Goal: Use online tool/utility: Utilize a website feature to perform a specific function

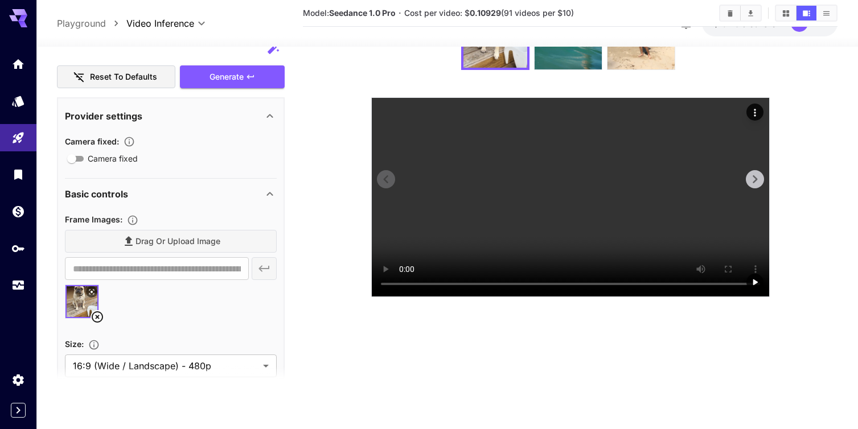
scroll to position [87, 0]
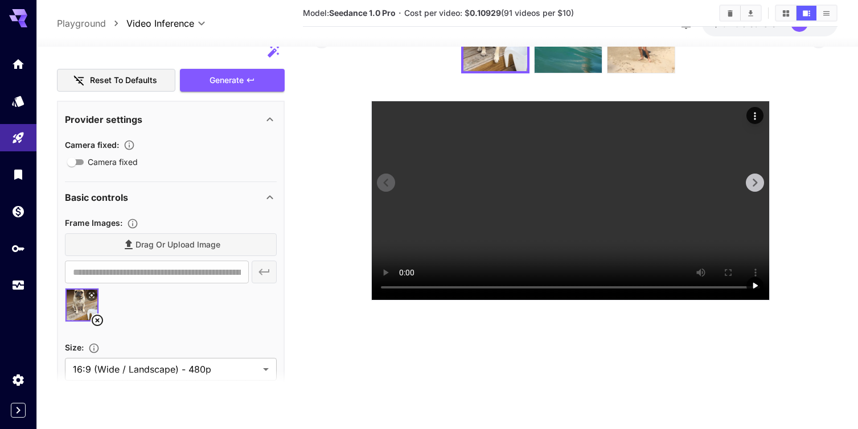
click at [756, 115] on icon "Actions" at bounding box center [754, 115] width 11 height 11
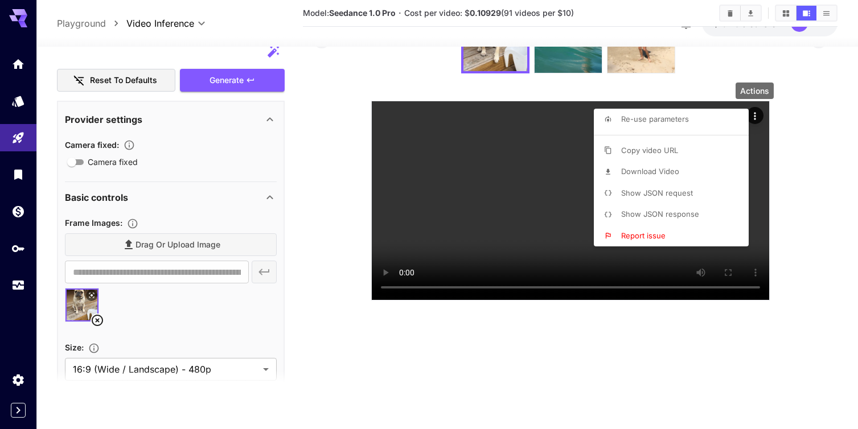
click at [654, 170] on span "Download Video" at bounding box center [650, 171] width 58 height 9
click at [820, 223] on div at bounding box center [429, 214] width 858 height 429
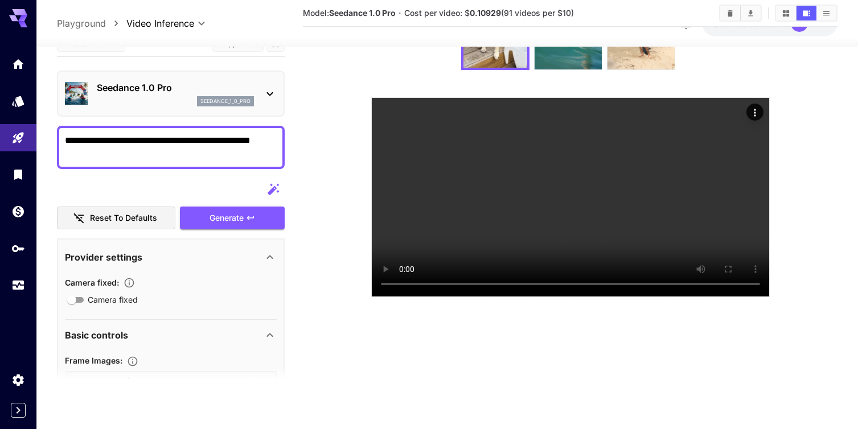
scroll to position [114, 0]
click at [118, 19] on icon "breadcrumb" at bounding box center [115, 23] width 11 height 11
click at [200, 25] on body "**********" at bounding box center [429, 169] width 858 height 519
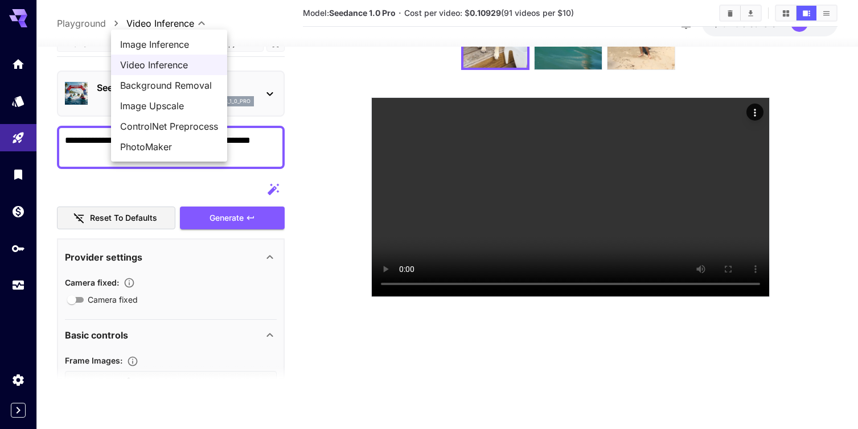
click at [186, 88] on span "Background Removal" at bounding box center [169, 86] width 98 height 14
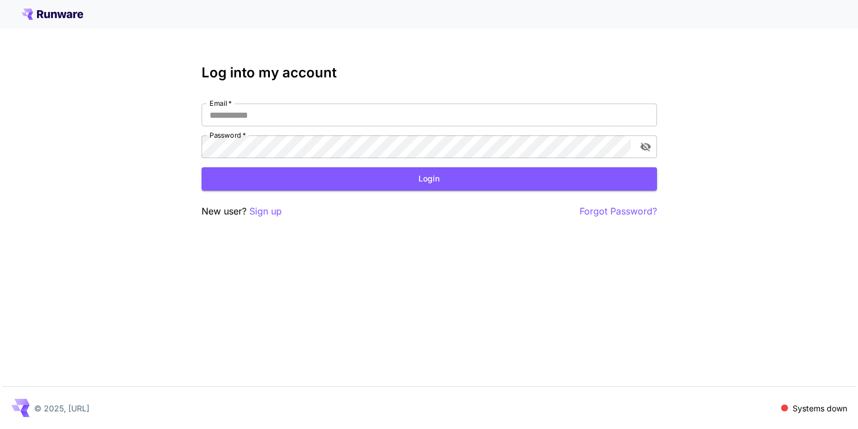
type input "**********"
click at [434, 178] on button "Login" at bounding box center [429, 178] width 455 height 23
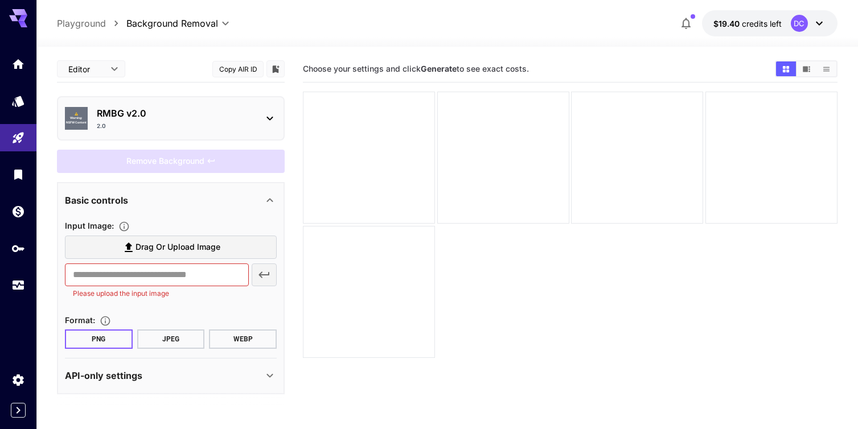
click at [819, 23] on icon at bounding box center [819, 24] width 14 height 14
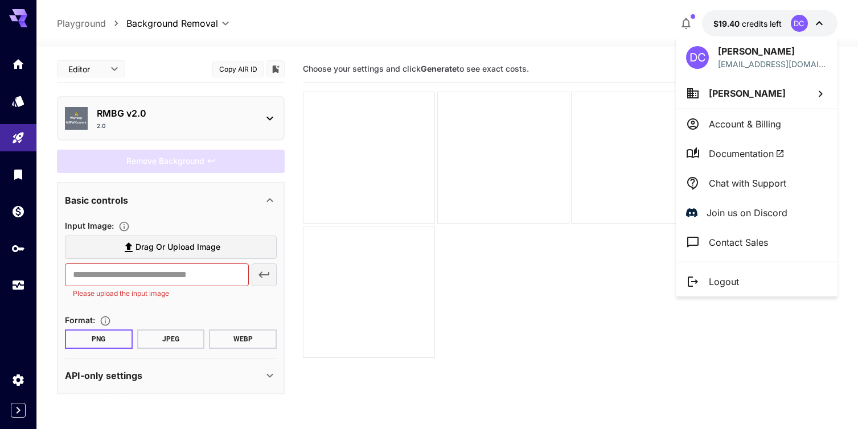
click at [652, 26] on div at bounding box center [429, 214] width 858 height 429
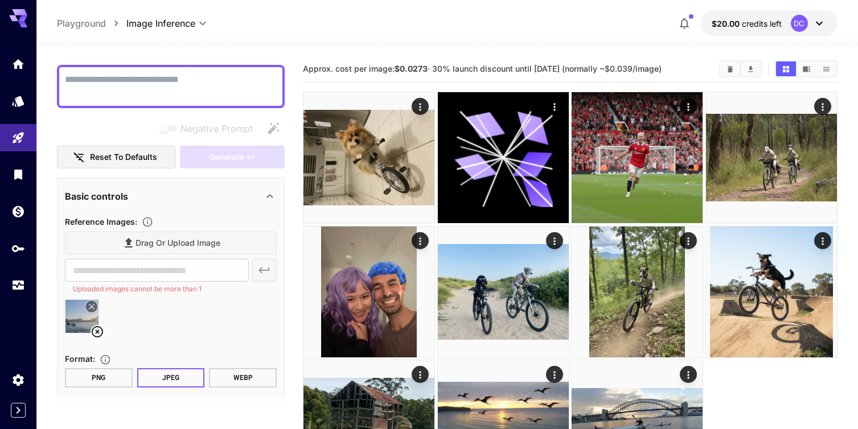
scroll to position [88, 0]
click at [97, 329] on icon at bounding box center [98, 331] width 14 height 14
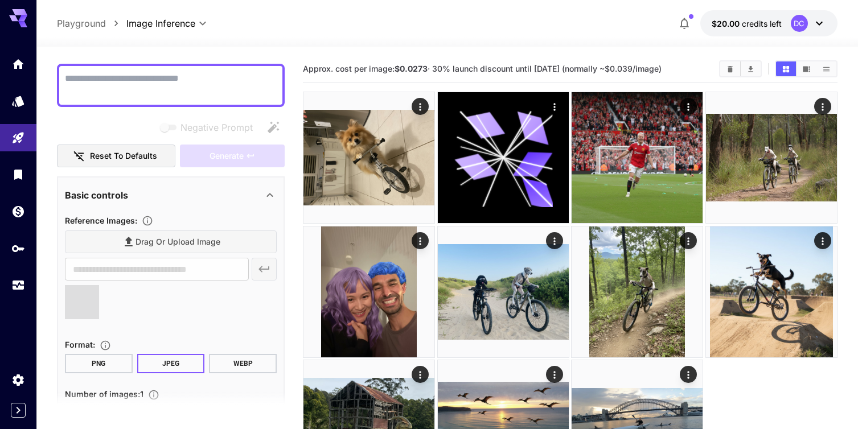
type input "**********"
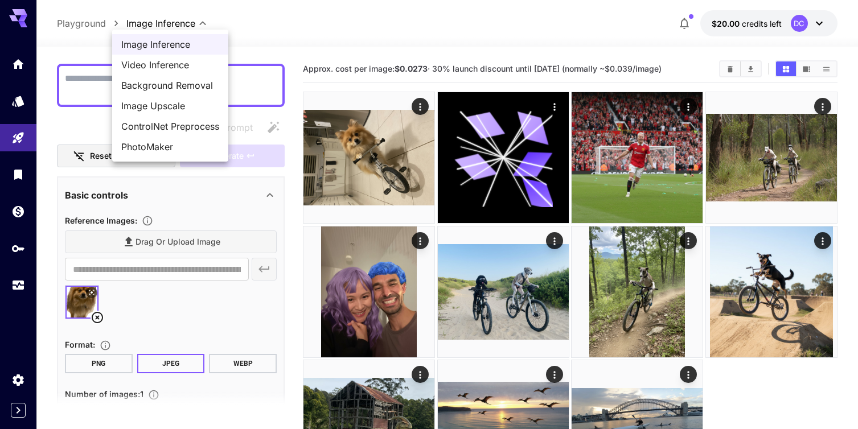
click at [203, 25] on body "**********" at bounding box center [429, 263] width 858 height 526
click at [179, 43] on span "Image Inference" at bounding box center [170, 45] width 98 height 14
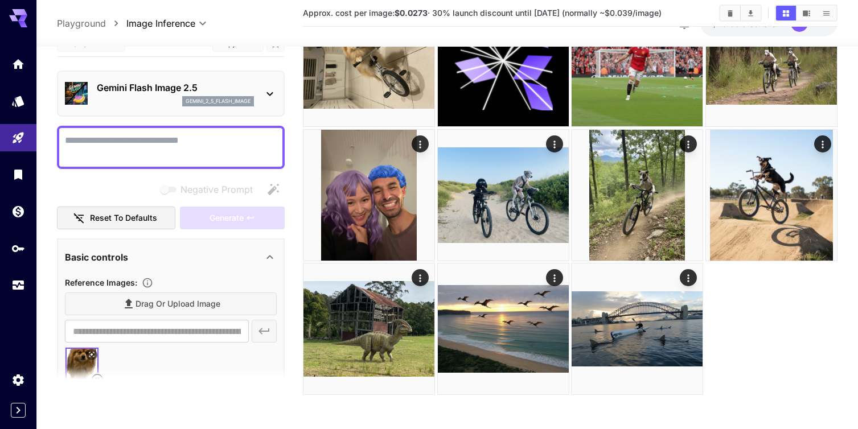
scroll to position [1, 0]
click at [102, 144] on textarea "Negative Prompt" at bounding box center [171, 146] width 212 height 27
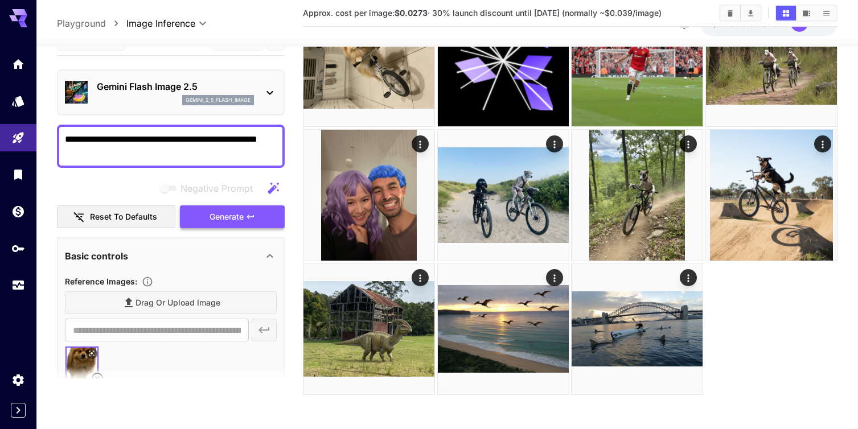
click at [221, 223] on span "Generate" at bounding box center [226, 217] width 34 height 14
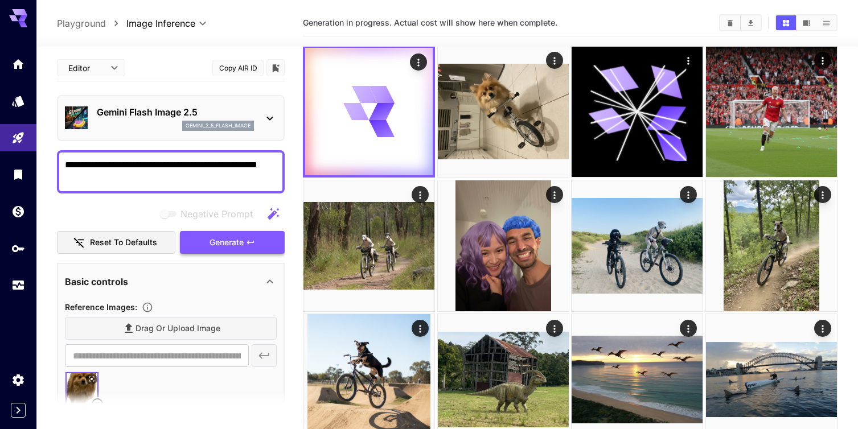
scroll to position [0, 0]
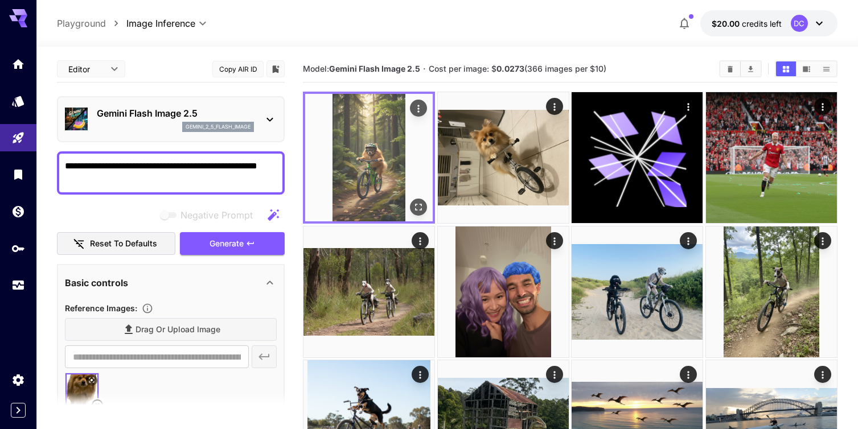
click at [372, 161] on img at bounding box center [369, 158] width 128 height 128
click at [422, 208] on icon "Open in fullscreen" at bounding box center [418, 207] width 11 height 11
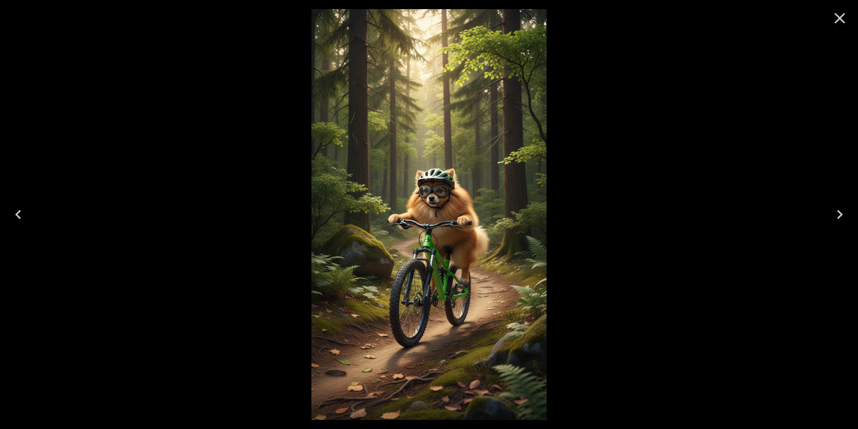
click at [450, 203] on img at bounding box center [428, 214] width 235 height 411
click at [620, 200] on div at bounding box center [429, 214] width 858 height 429
click at [838, 19] on icon "Close" at bounding box center [840, 18] width 11 height 11
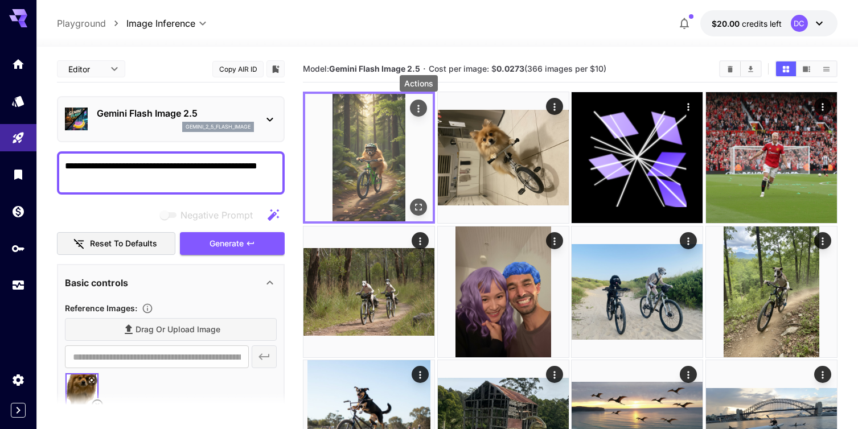
click at [418, 108] on icon "Actions" at bounding box center [419, 108] width 2 height 7
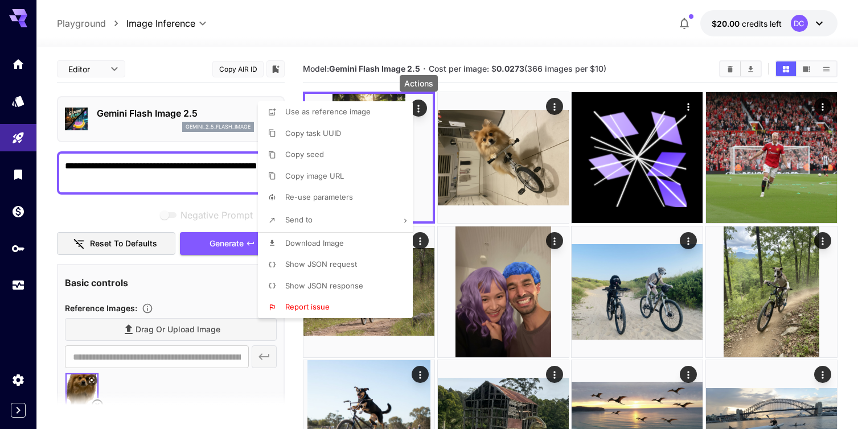
click at [313, 245] on span "Download Image" at bounding box center [314, 243] width 59 height 9
click at [209, 23] on div at bounding box center [429, 214] width 858 height 429
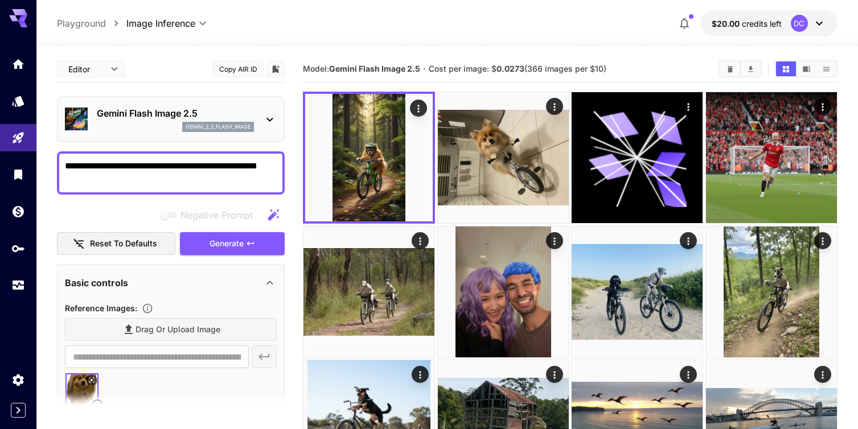
click at [104, 169] on textarea "**********" at bounding box center [171, 172] width 212 height 27
click at [130, 164] on textarea "**********" at bounding box center [171, 172] width 212 height 27
click at [167, 169] on textarea "**********" at bounding box center [171, 172] width 212 height 27
click at [222, 167] on textarea "**********" at bounding box center [171, 172] width 212 height 27
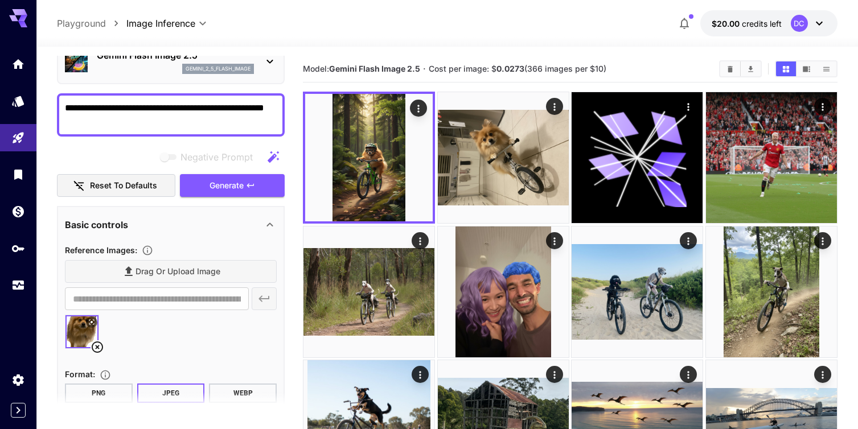
scroll to position [65, 0]
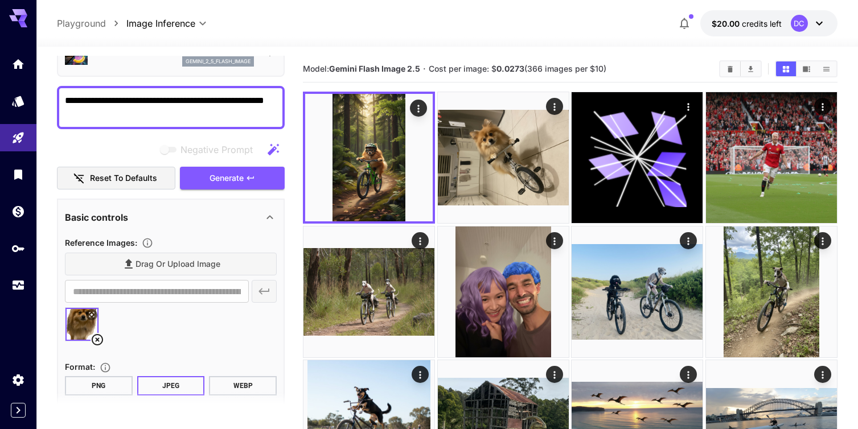
type textarea "**********"
click at [98, 339] on icon at bounding box center [97, 339] width 11 height 11
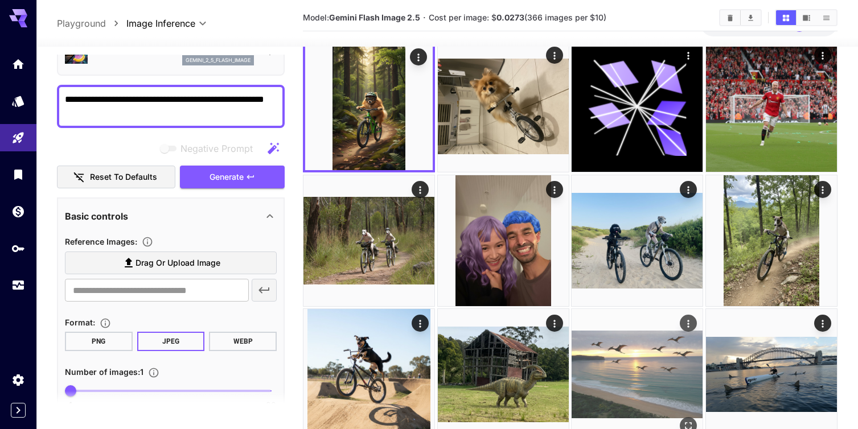
scroll to position [57, 0]
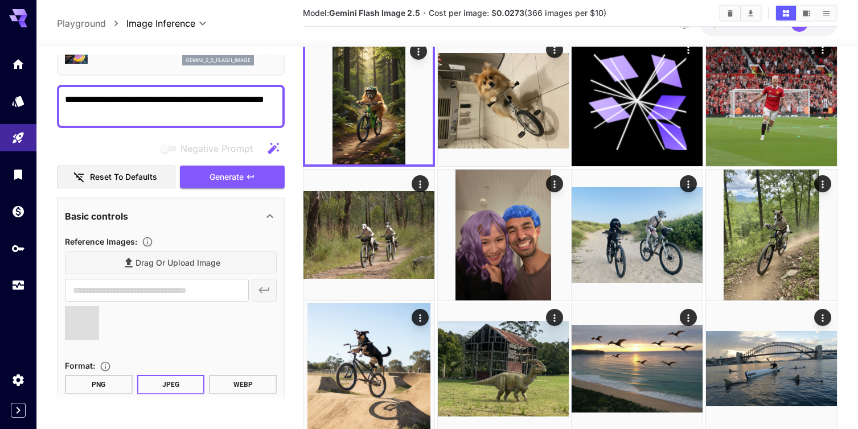
type input "**********"
click at [240, 178] on span "Generate" at bounding box center [226, 177] width 34 height 14
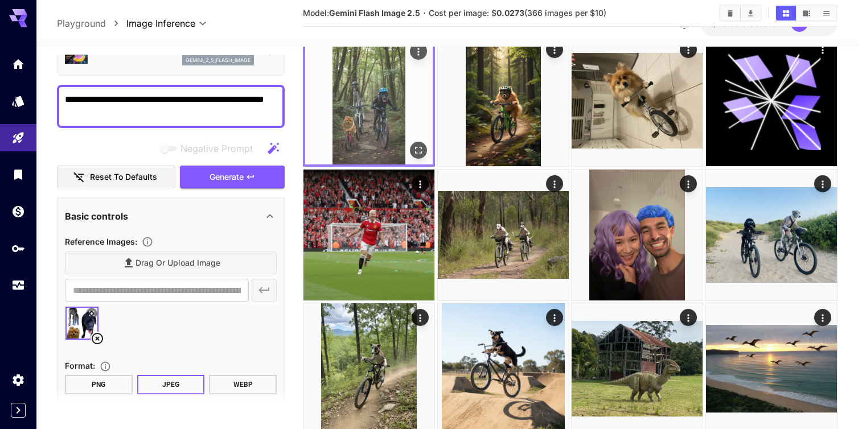
click at [362, 117] on img at bounding box center [369, 101] width 128 height 128
click at [417, 148] on icon "Open in fullscreen" at bounding box center [418, 150] width 11 height 11
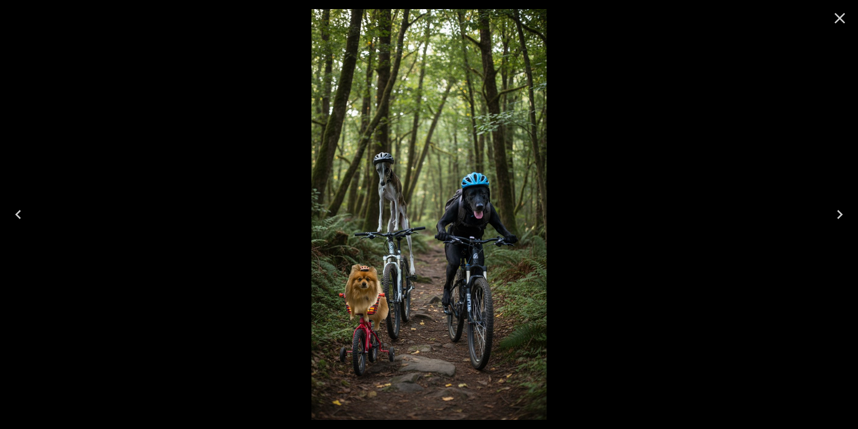
click at [839, 18] on icon "Close" at bounding box center [840, 18] width 11 height 11
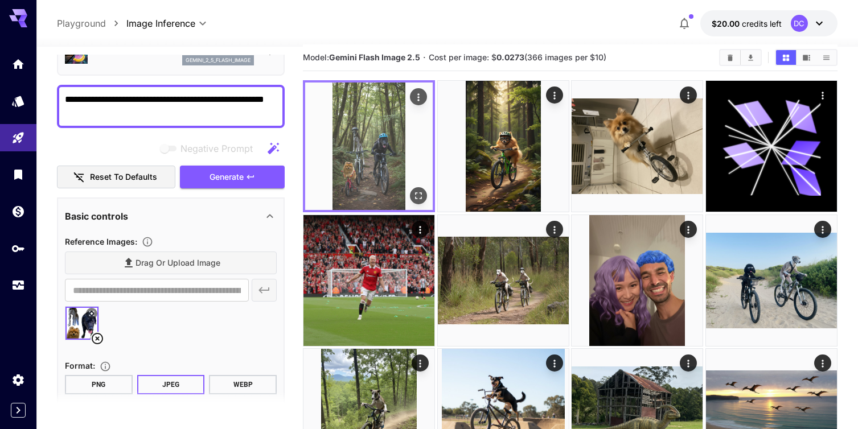
scroll to position [0, 0]
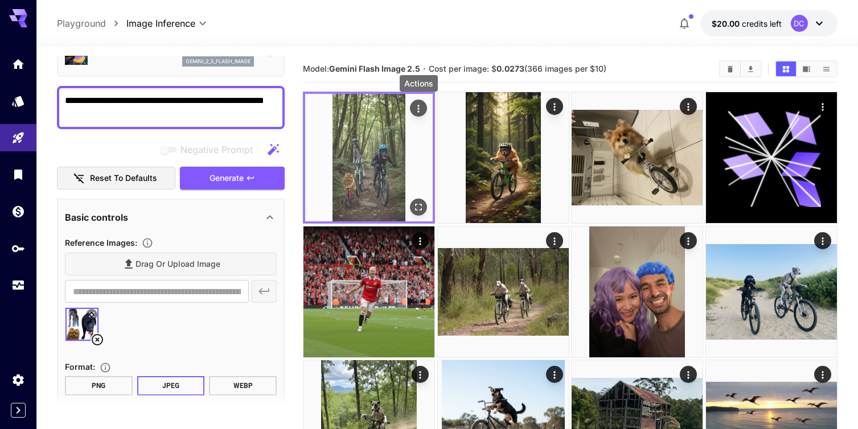
click at [418, 110] on icon "Actions" at bounding box center [418, 108] width 11 height 11
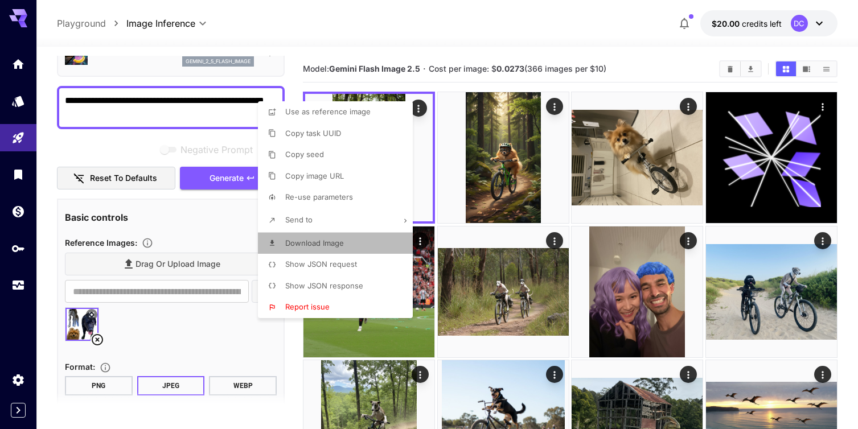
click at [309, 244] on span "Download Image" at bounding box center [314, 243] width 59 height 9
click at [291, 34] on div at bounding box center [429, 214] width 858 height 429
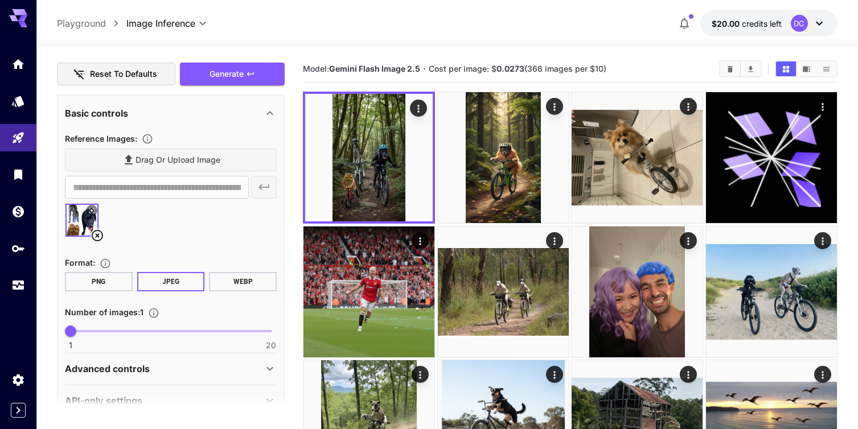
scroll to position [172, 0]
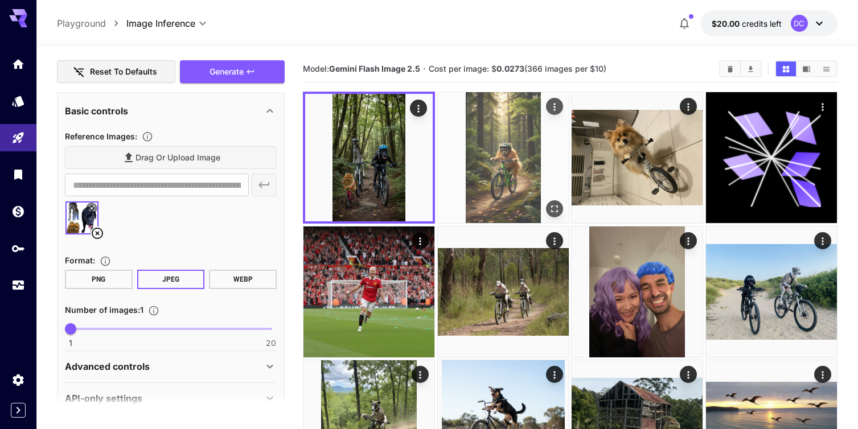
click at [494, 175] on img at bounding box center [503, 157] width 131 height 131
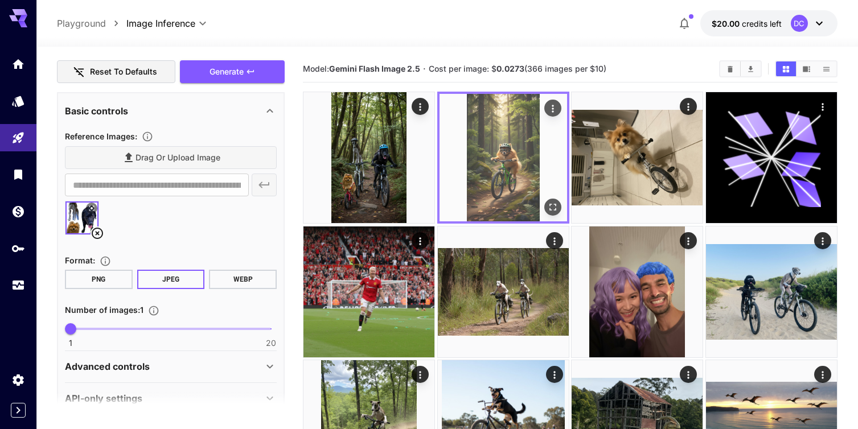
click at [553, 208] on icon "Open in fullscreen" at bounding box center [552, 207] width 11 height 11
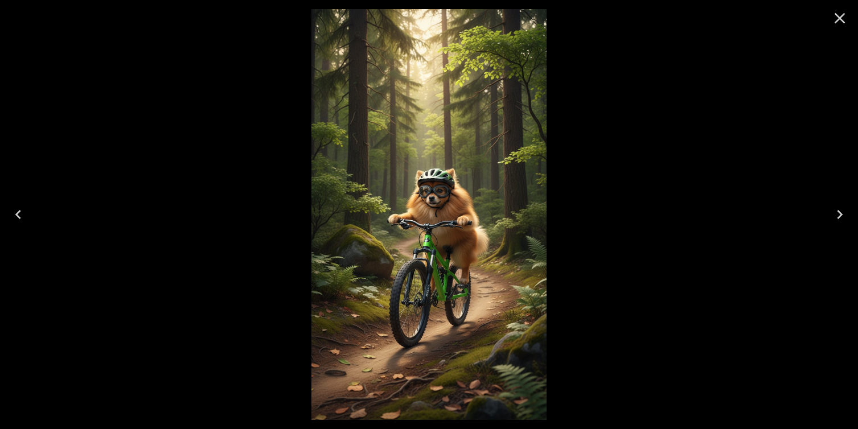
click at [837, 20] on icon "Close" at bounding box center [840, 18] width 11 height 11
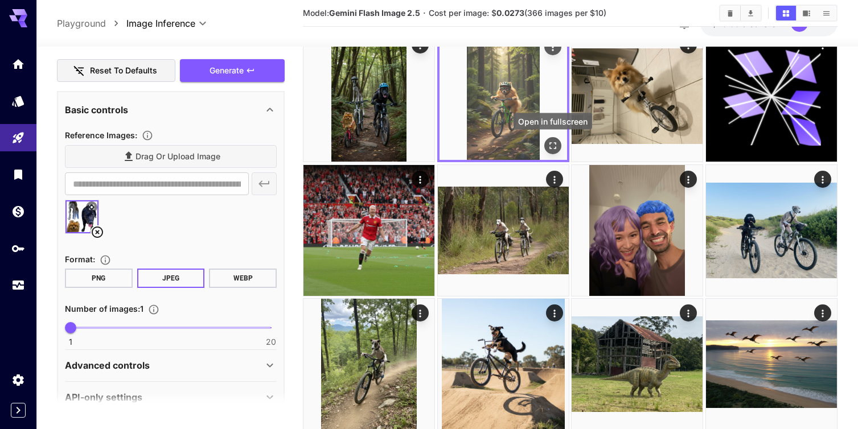
scroll to position [51, 0]
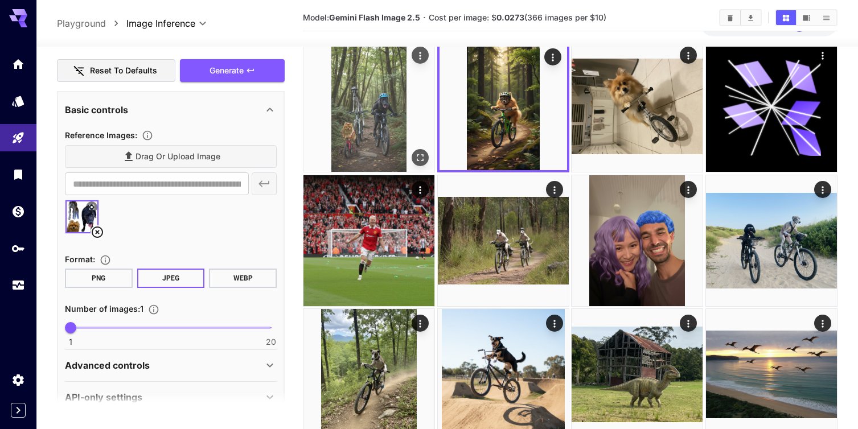
click at [355, 127] on img at bounding box center [368, 106] width 131 height 131
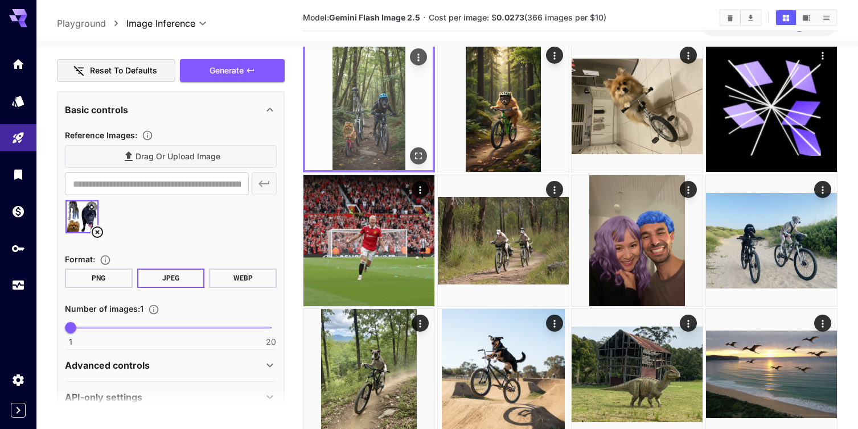
click at [355, 127] on img at bounding box center [369, 107] width 128 height 128
click at [362, 125] on img at bounding box center [369, 107] width 128 height 128
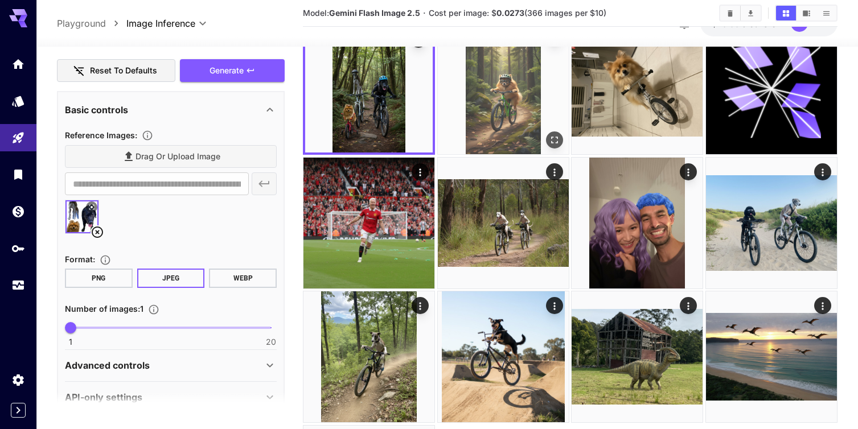
scroll to position [0, 0]
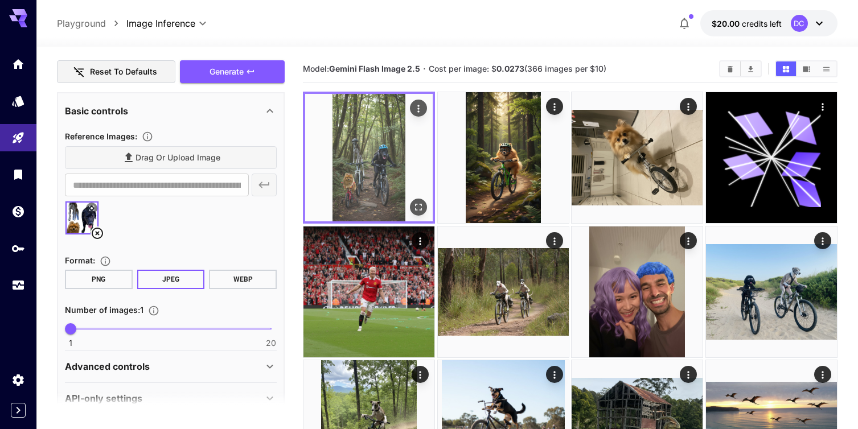
click at [373, 168] on img at bounding box center [369, 158] width 128 height 128
click at [418, 209] on icon "Open in fullscreen" at bounding box center [418, 207] width 11 height 11
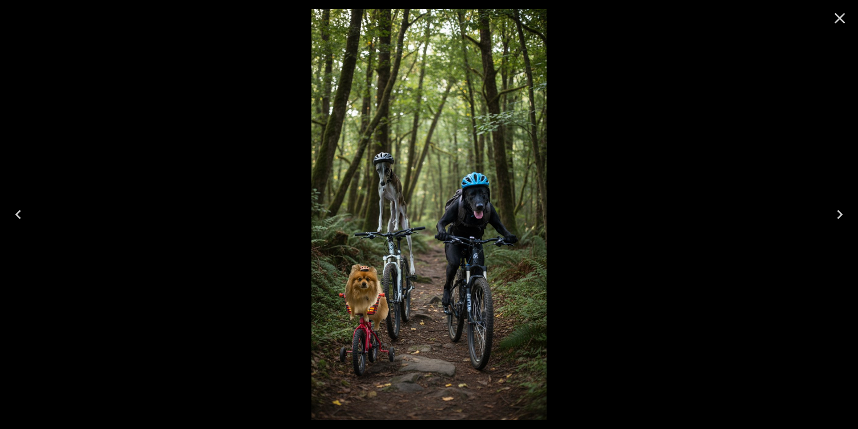
scroll to position [172, 0]
click at [841, 20] on icon "Close" at bounding box center [840, 18] width 11 height 11
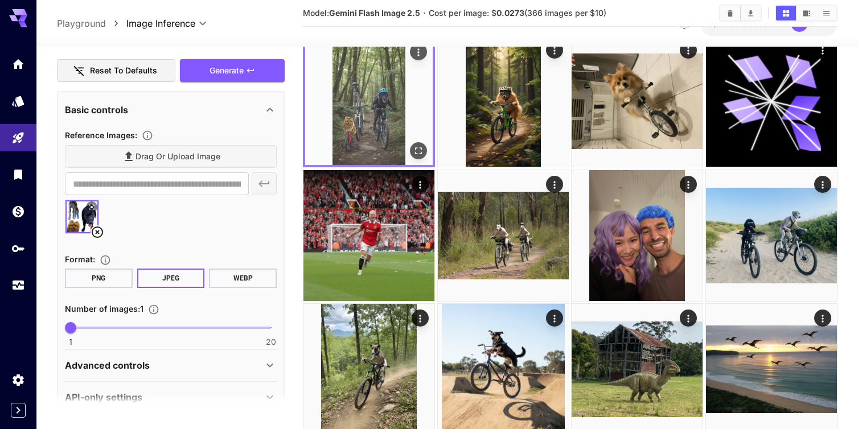
scroll to position [0, 0]
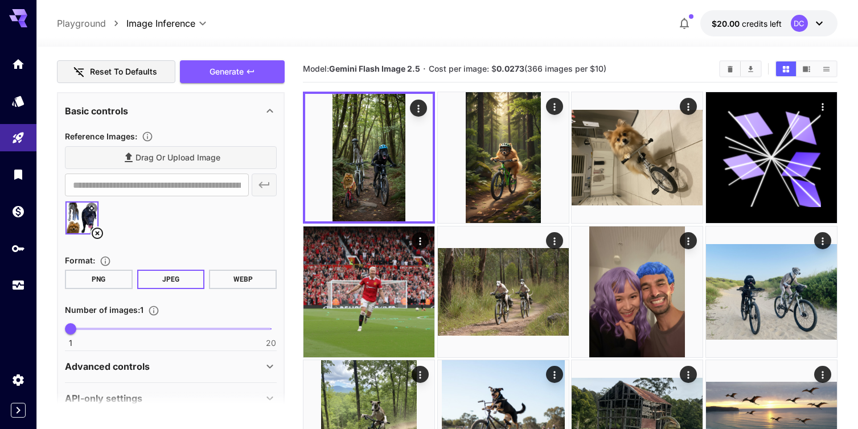
click at [816, 24] on icon at bounding box center [819, 24] width 14 height 14
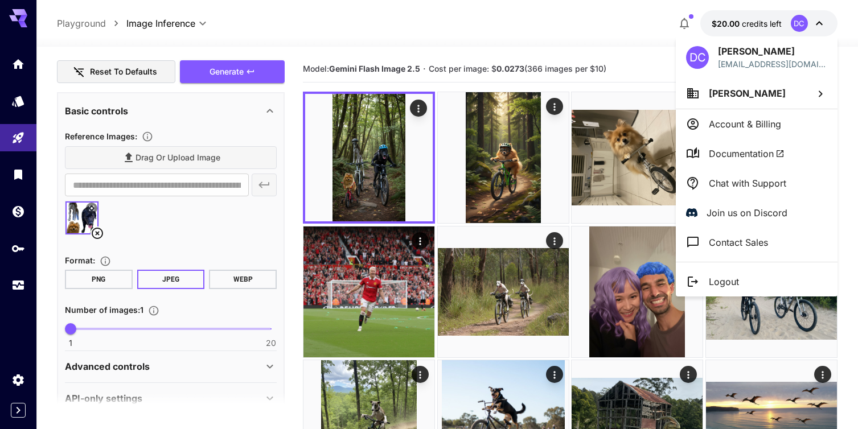
click at [718, 56] on p "David Croft" at bounding box center [772, 51] width 109 height 14
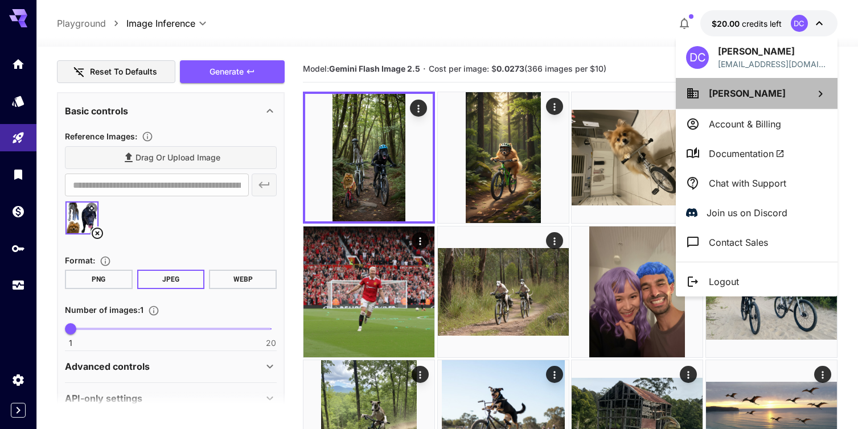
click at [821, 97] on icon at bounding box center [821, 94] width 14 height 14
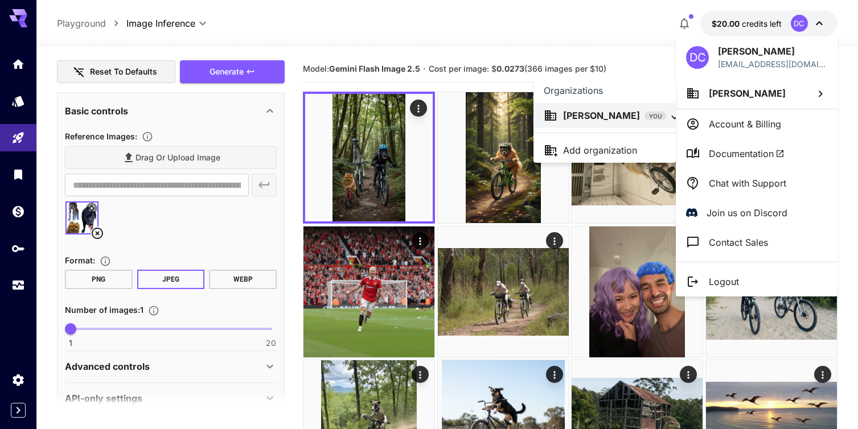
click at [777, 121] on div at bounding box center [429, 214] width 858 height 429
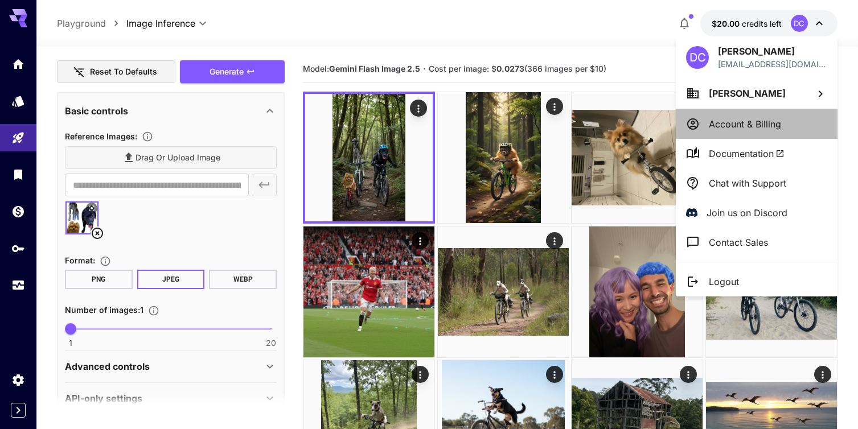
click at [777, 121] on p "Account & Billing" at bounding box center [745, 124] width 72 height 14
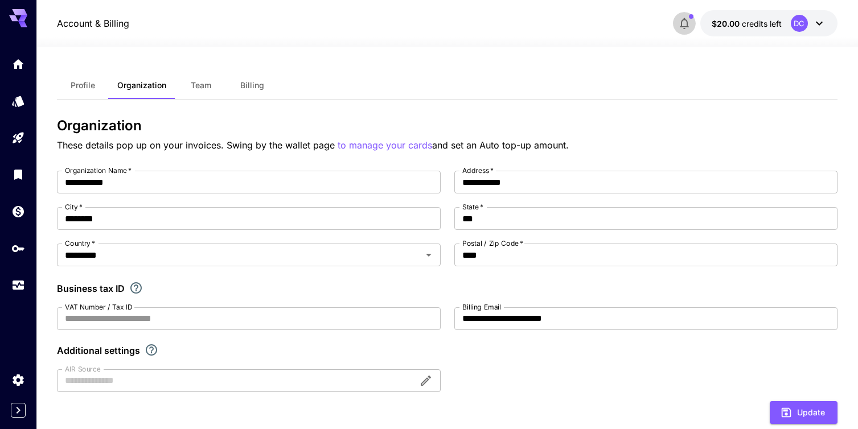
click at [684, 22] on icon "button" at bounding box center [684, 24] width 14 height 14
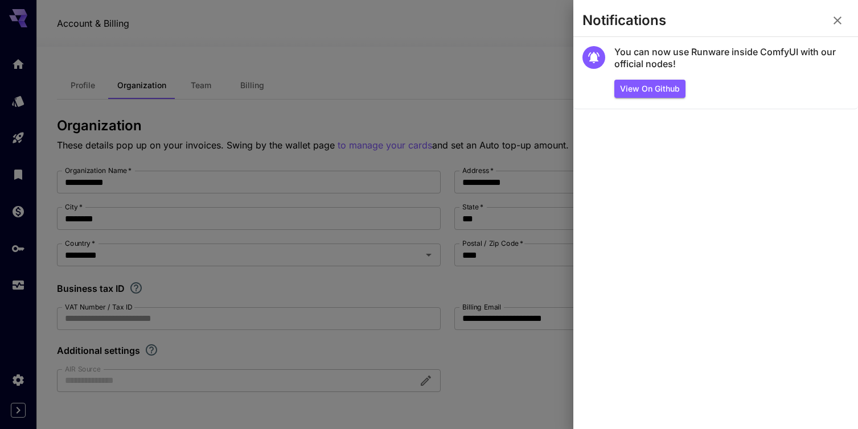
click at [840, 19] on icon "button" at bounding box center [838, 21] width 14 height 14
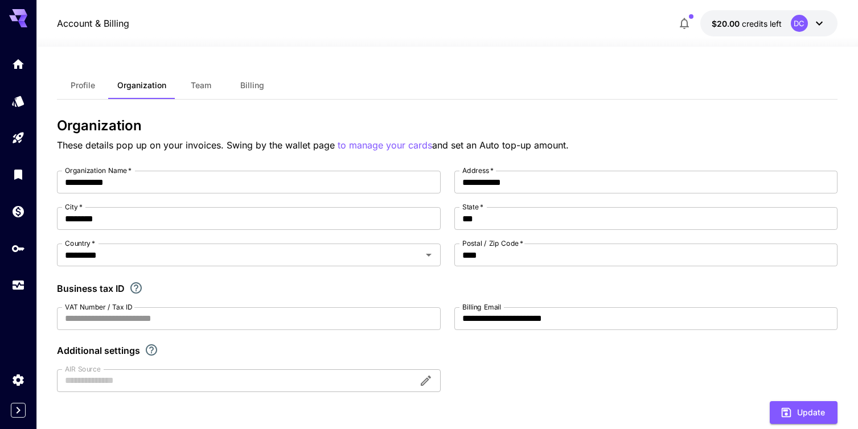
click at [820, 19] on icon at bounding box center [819, 24] width 14 height 14
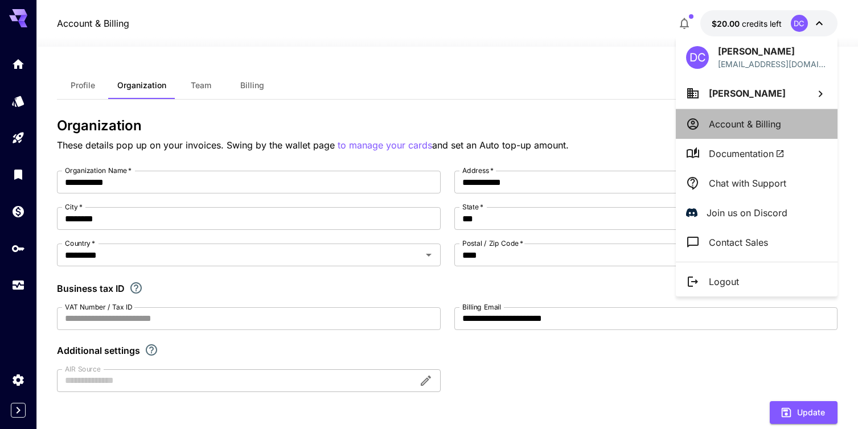
click at [745, 123] on p "Account & Billing" at bounding box center [745, 124] width 72 height 14
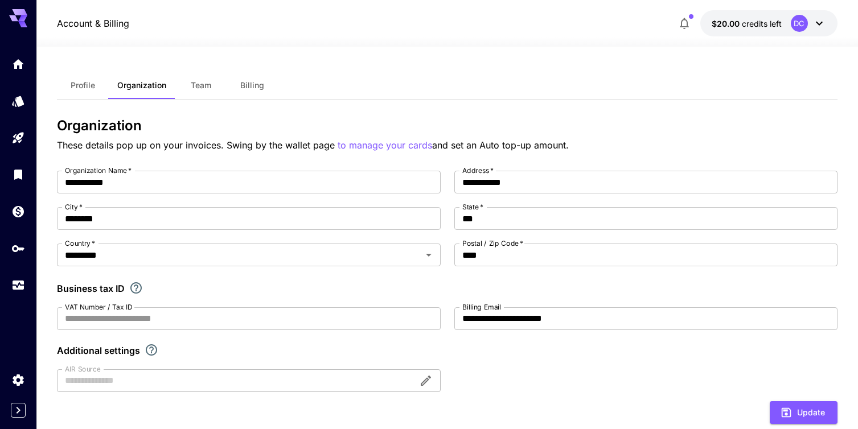
click at [820, 24] on icon at bounding box center [819, 24] width 7 height 4
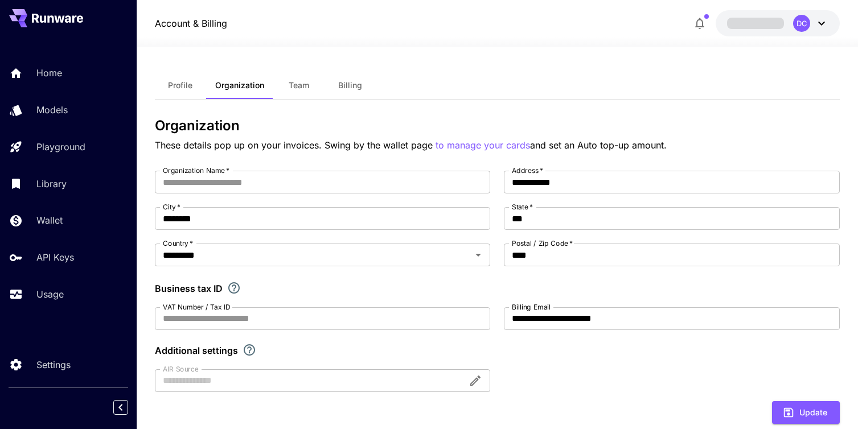
type input "**********"
click at [822, 26] on icon at bounding box center [822, 24] width 14 height 14
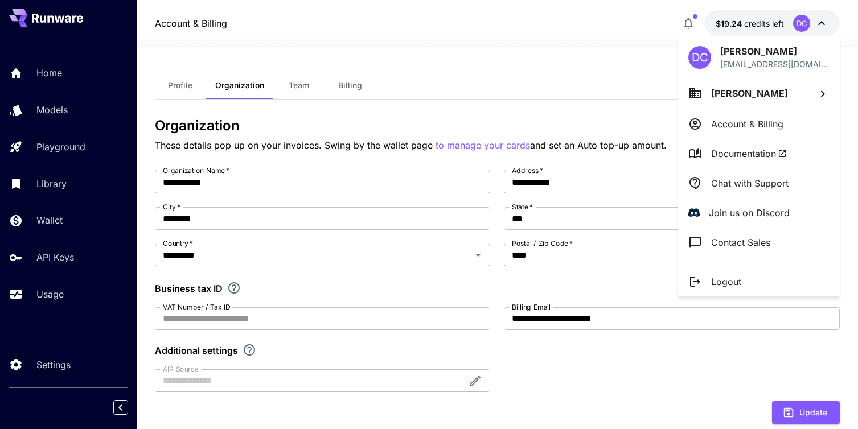
click at [56, 145] on div at bounding box center [429, 214] width 858 height 429
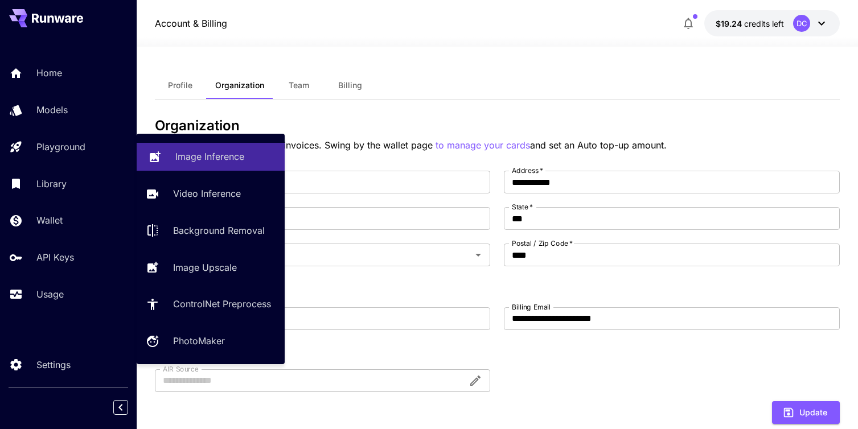
click at [183, 158] on p "Image Inference" at bounding box center [209, 157] width 69 height 14
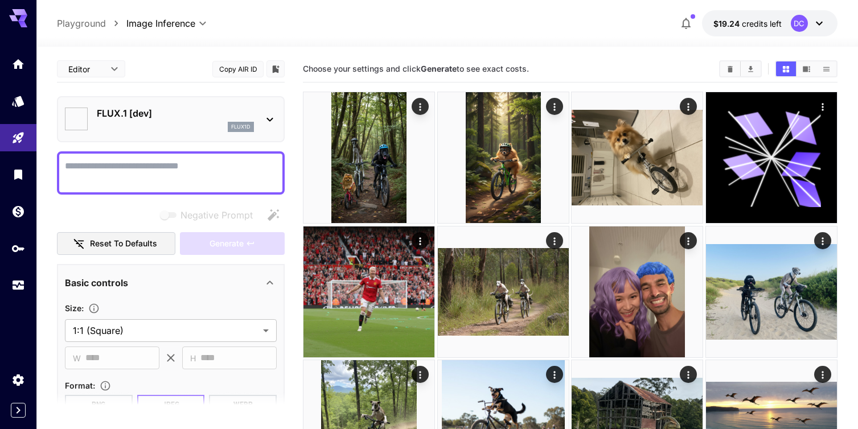
type input "**********"
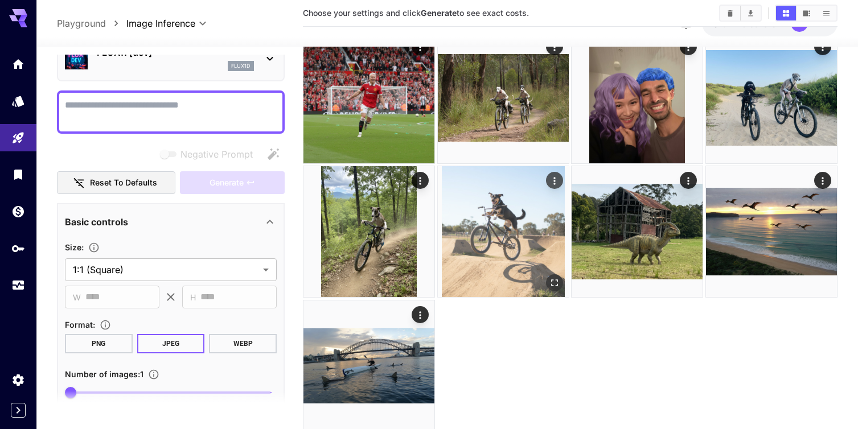
scroll to position [194, 0]
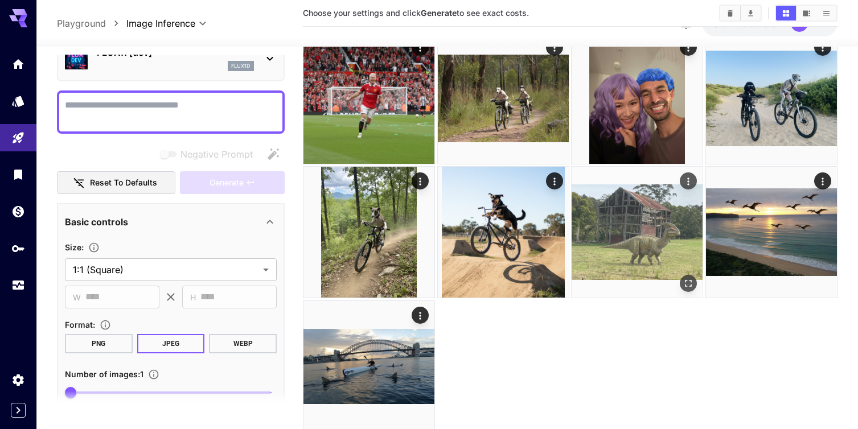
click at [654, 252] on img at bounding box center [637, 232] width 131 height 131
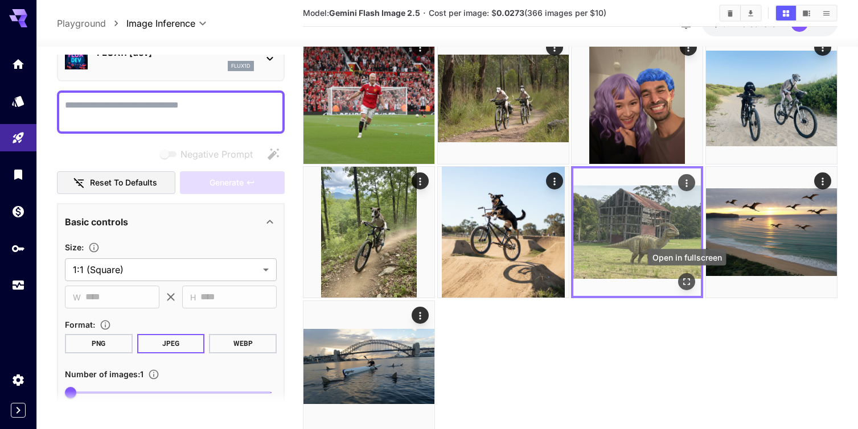
click at [688, 274] on button "Open in fullscreen" at bounding box center [686, 281] width 17 height 17
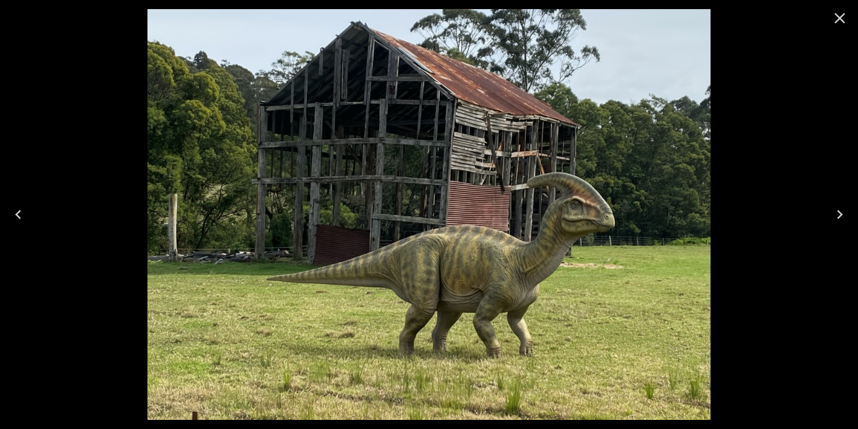
click at [842, 18] on icon "Close" at bounding box center [840, 18] width 18 height 18
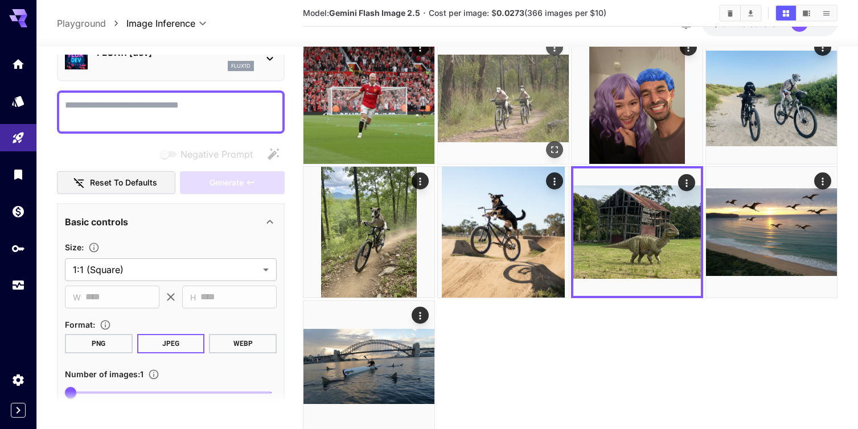
click at [506, 91] on img at bounding box center [503, 98] width 131 height 131
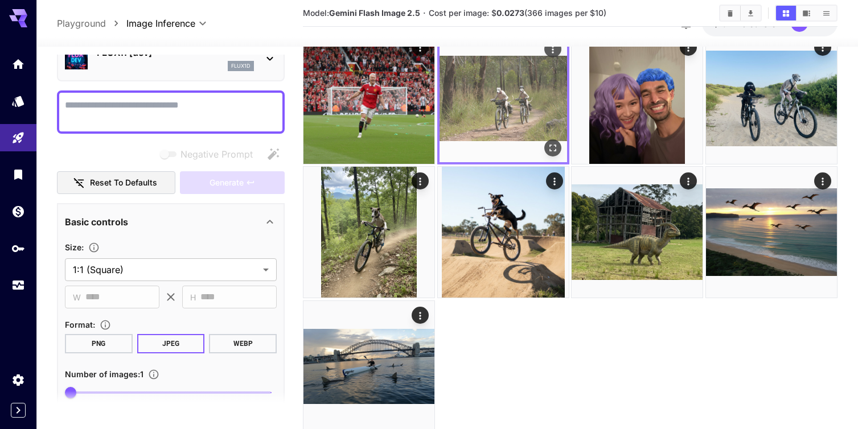
click at [553, 151] on icon "Open in fullscreen" at bounding box center [552, 147] width 11 height 11
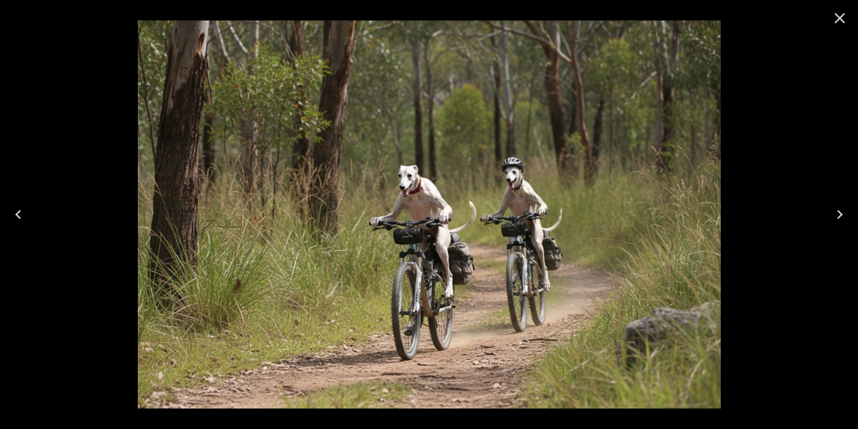
click at [837, 15] on icon "Close" at bounding box center [840, 18] width 11 height 11
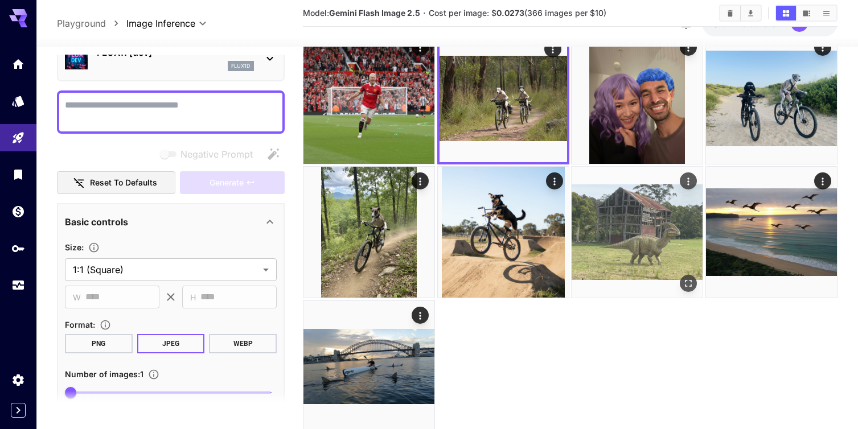
click at [634, 254] on img at bounding box center [637, 232] width 131 height 131
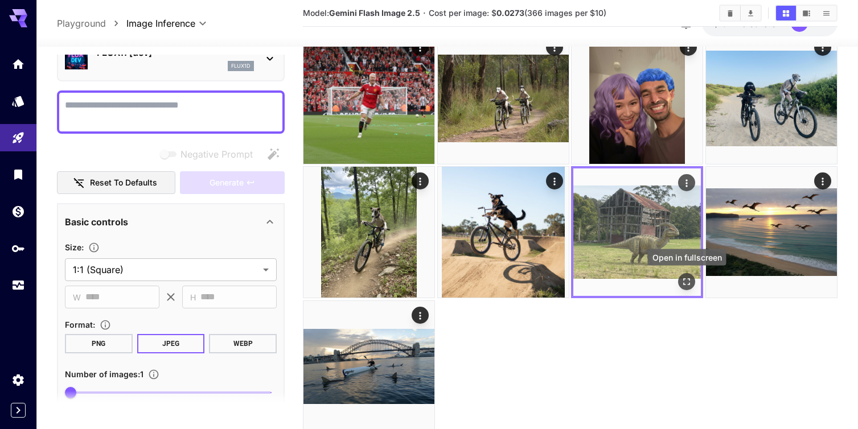
click at [685, 282] on icon "Open in fullscreen" at bounding box center [686, 281] width 11 height 11
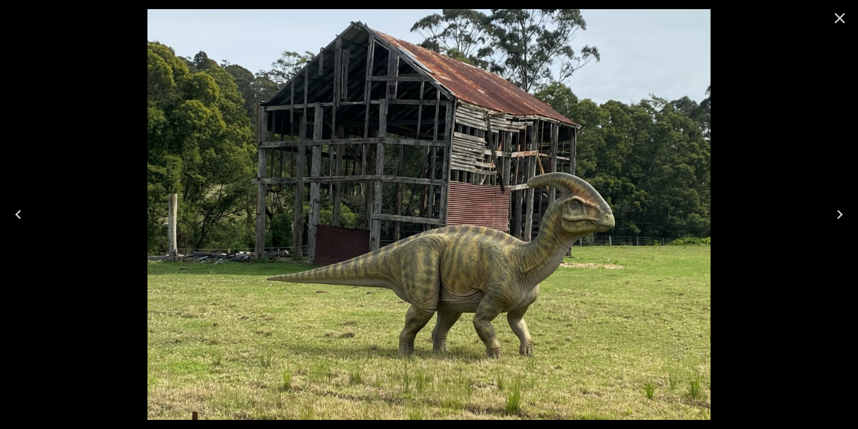
click at [839, 17] on icon "Close" at bounding box center [840, 18] width 11 height 11
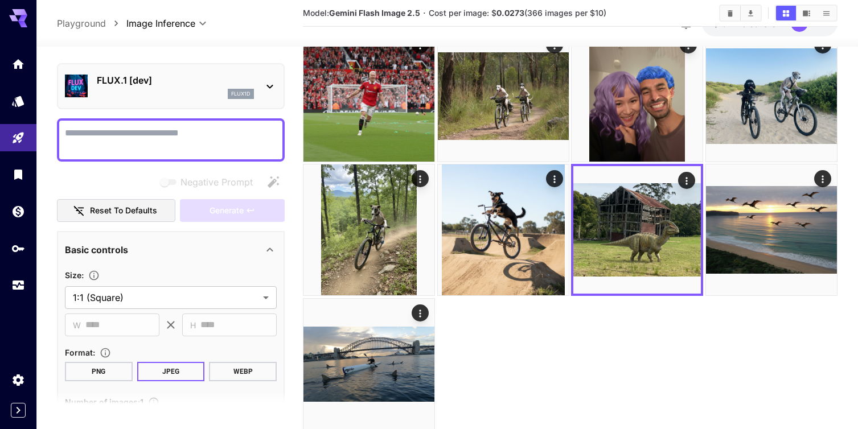
scroll to position [0, 0]
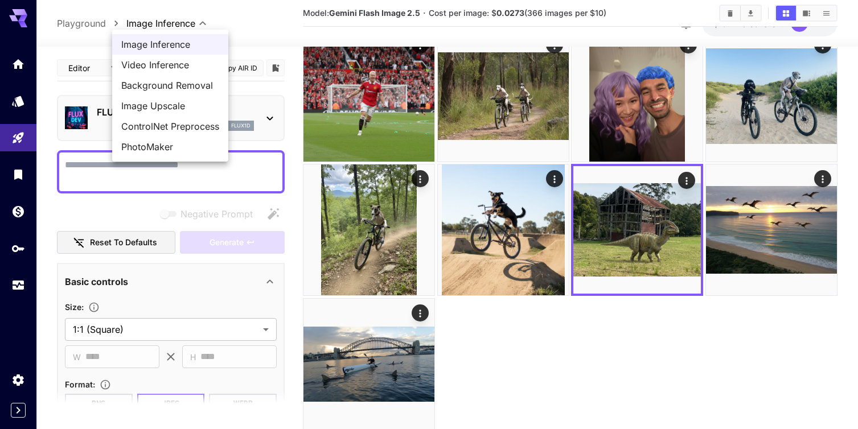
click at [200, 23] on body "**********" at bounding box center [429, 134] width 858 height 660
click at [170, 46] on span "Image Inference" at bounding box center [170, 45] width 98 height 14
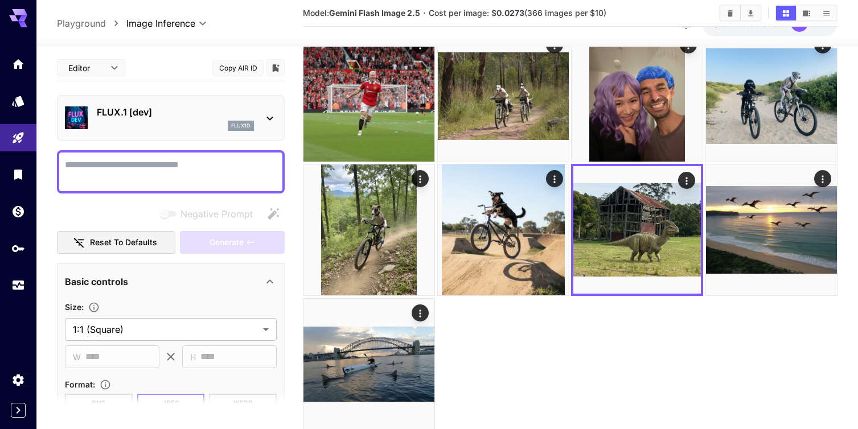
click at [276, 117] on icon at bounding box center [270, 119] width 14 height 14
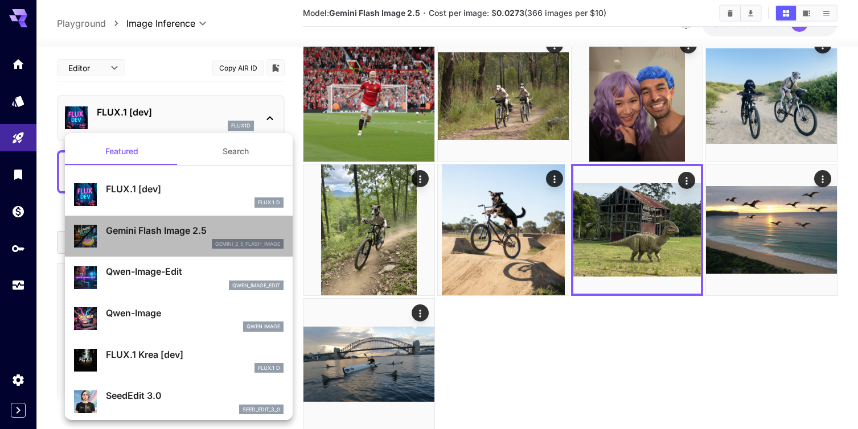
click at [161, 236] on p "Gemini Flash Image 2.5" at bounding box center [195, 231] width 178 height 14
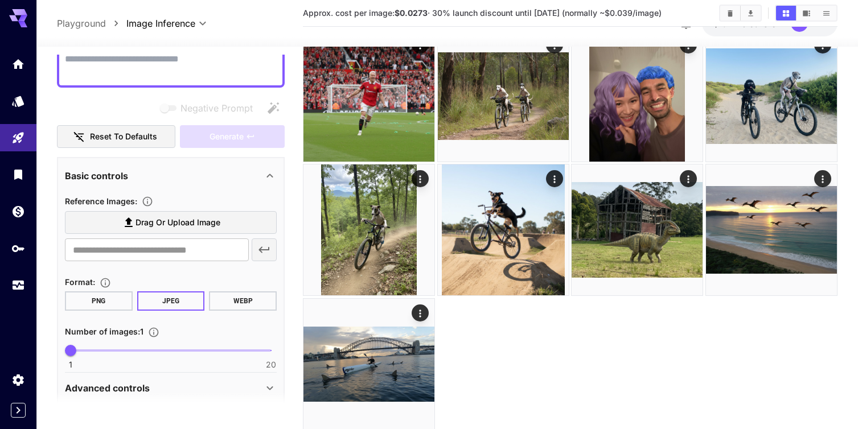
scroll to position [107, 0]
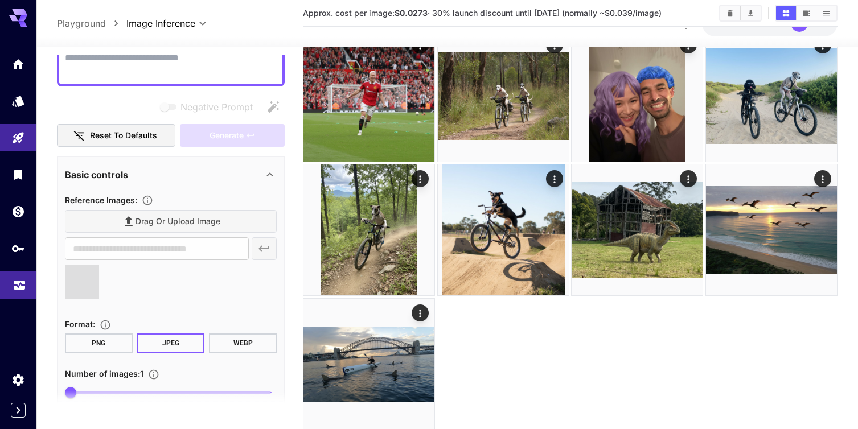
type input "**********"
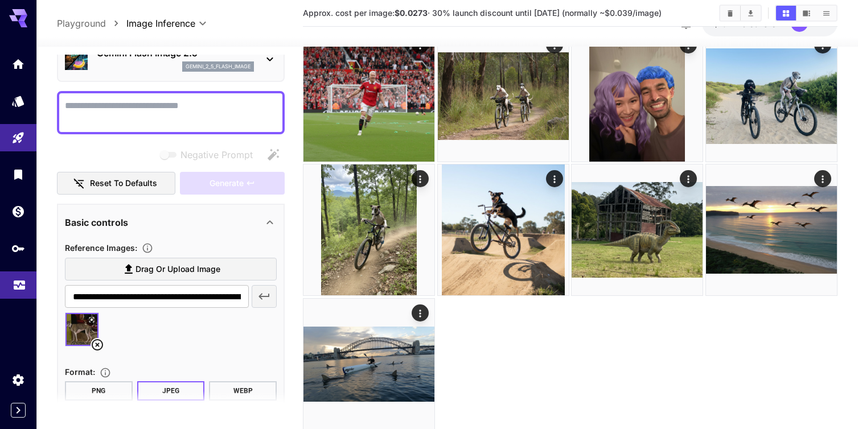
scroll to position [47, 0]
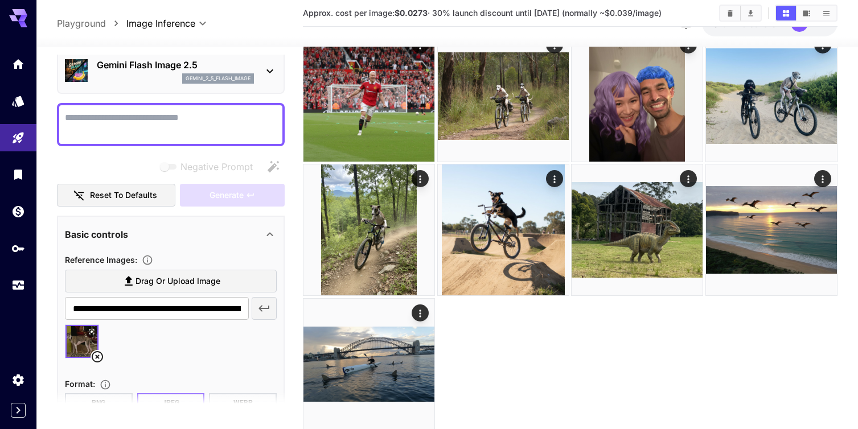
click at [81, 121] on textarea "Negative Prompt" at bounding box center [171, 124] width 212 height 27
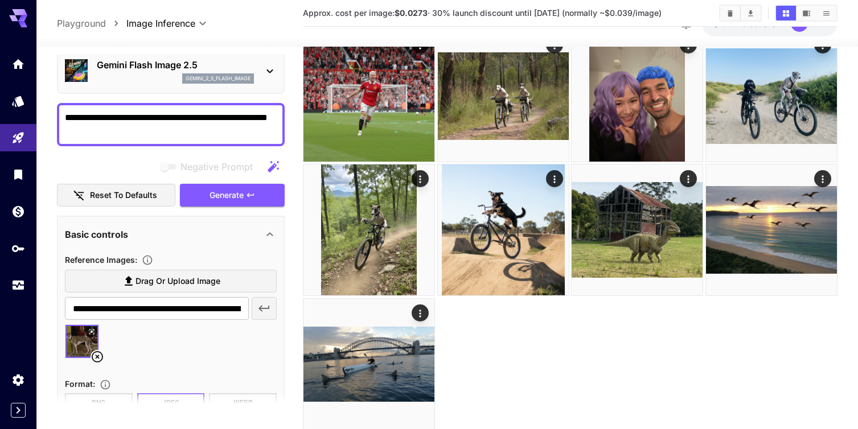
click at [253, 119] on textarea "**********" at bounding box center [171, 124] width 212 height 27
type textarea "**********"
click at [235, 196] on span "Generate" at bounding box center [226, 195] width 34 height 14
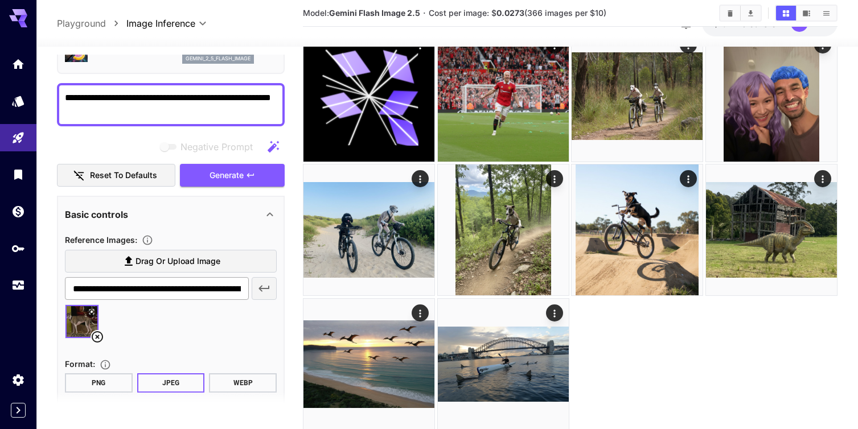
scroll to position [72, 0]
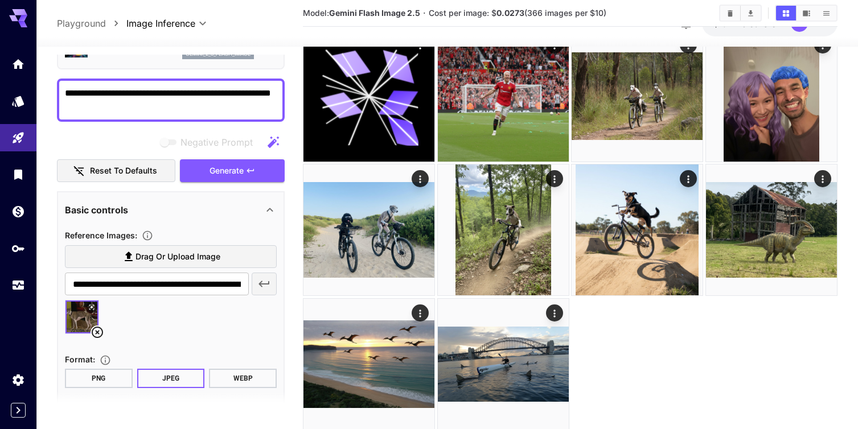
click at [98, 335] on icon at bounding box center [98, 333] width 14 height 14
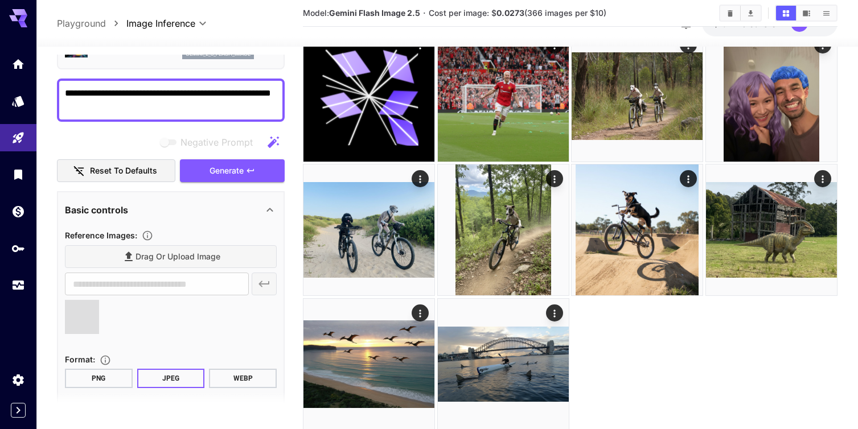
type input "**********"
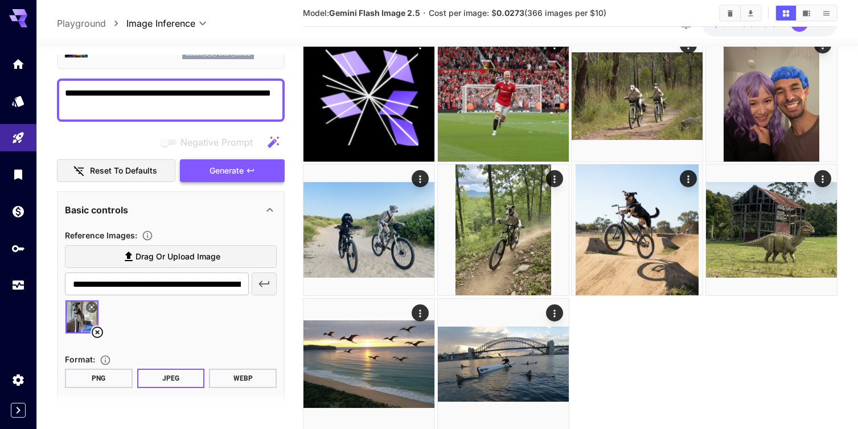
click at [226, 170] on span "Generate" at bounding box center [226, 171] width 34 height 14
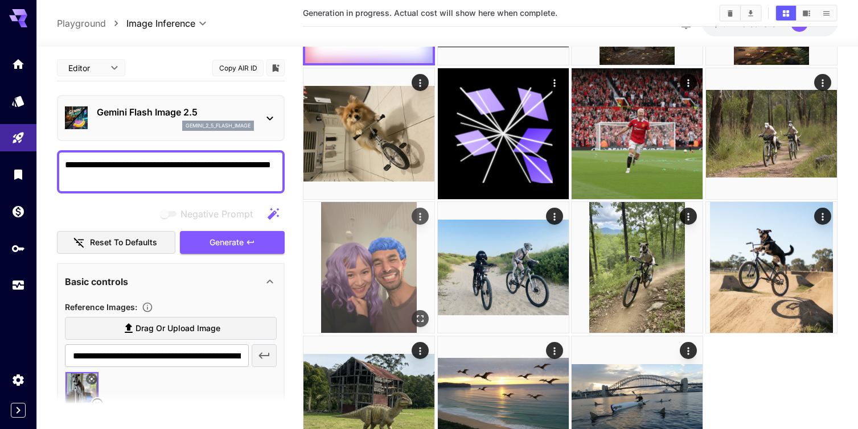
scroll to position [0, 0]
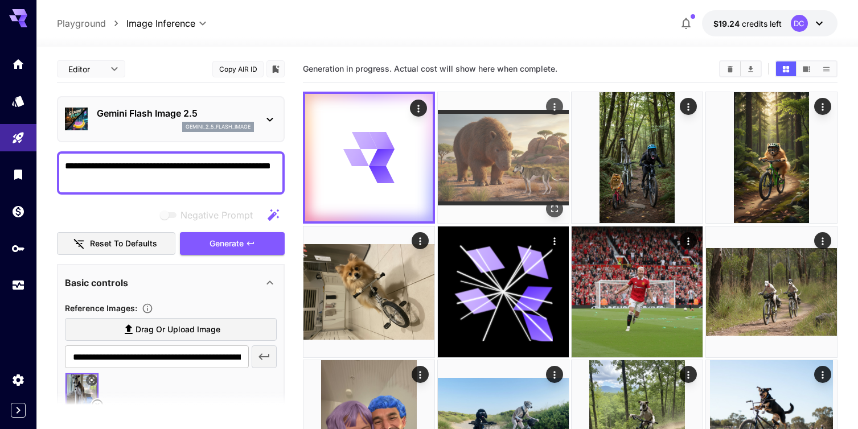
click at [514, 169] on img at bounding box center [503, 157] width 131 height 131
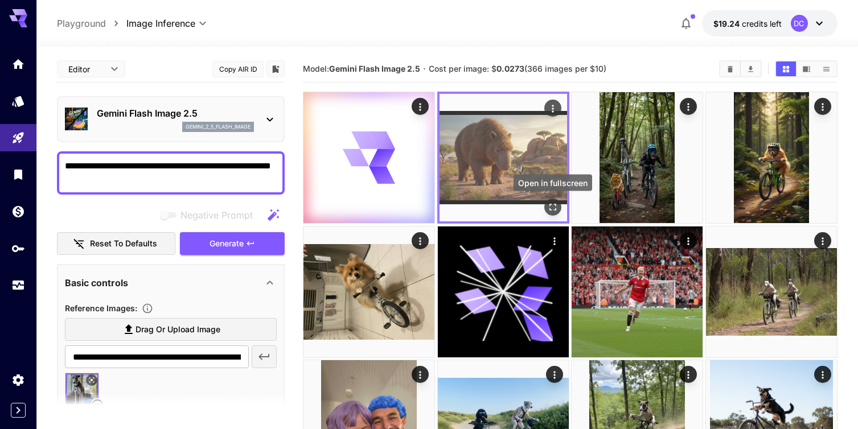
click at [552, 203] on icon "Open in fullscreen" at bounding box center [552, 207] width 11 height 11
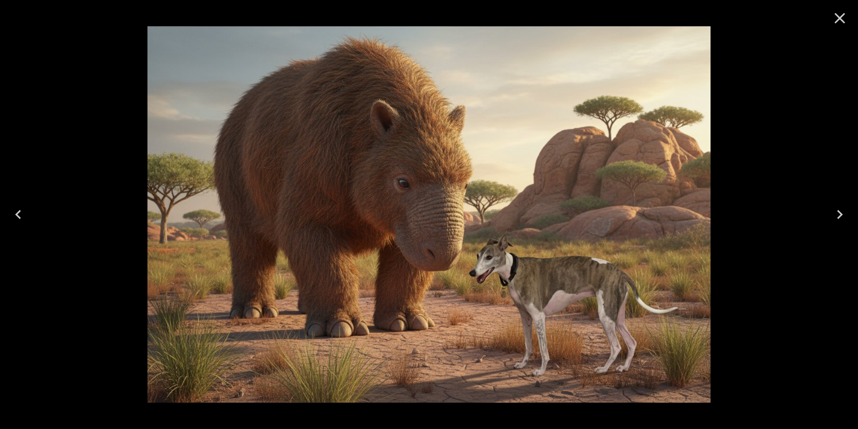
click at [841, 20] on icon "Close" at bounding box center [840, 18] width 11 height 11
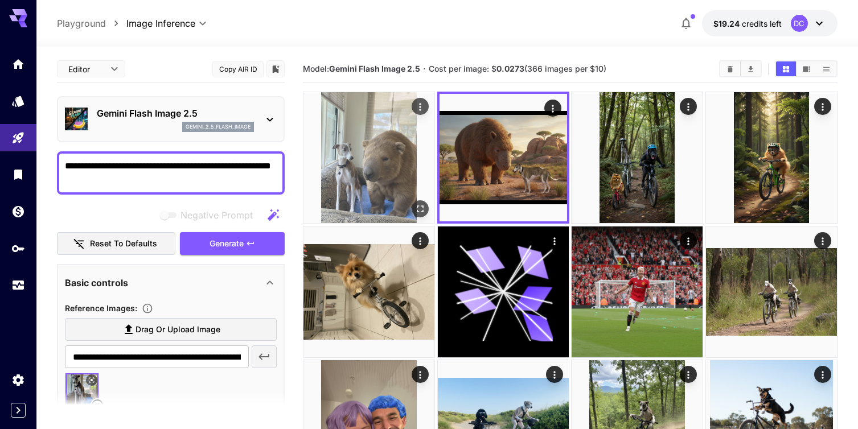
click at [385, 133] on img at bounding box center [368, 157] width 131 height 131
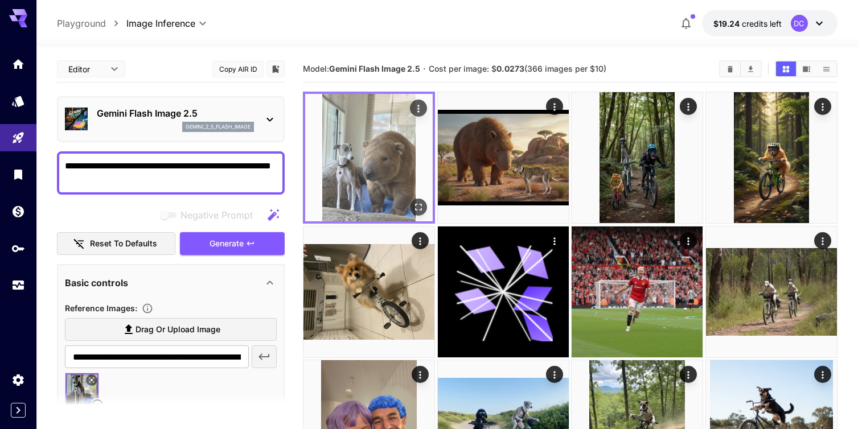
click at [385, 148] on img at bounding box center [369, 158] width 128 height 128
click at [420, 206] on icon "Open in fullscreen" at bounding box center [418, 207] width 11 height 11
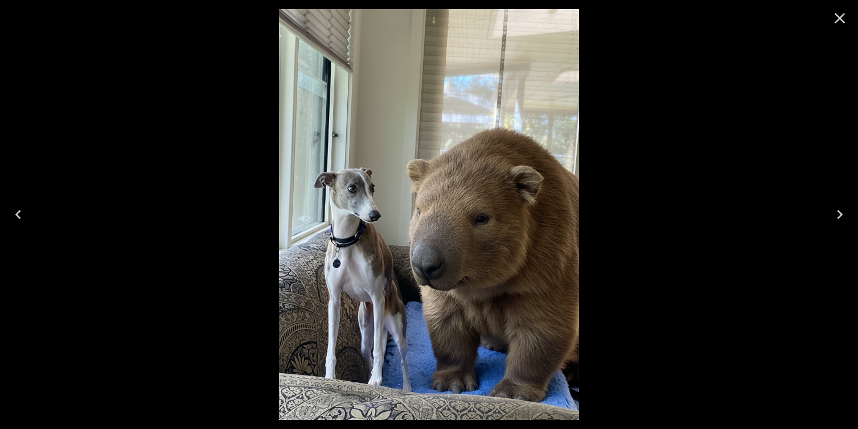
click at [841, 16] on icon "Close" at bounding box center [840, 18] width 18 height 18
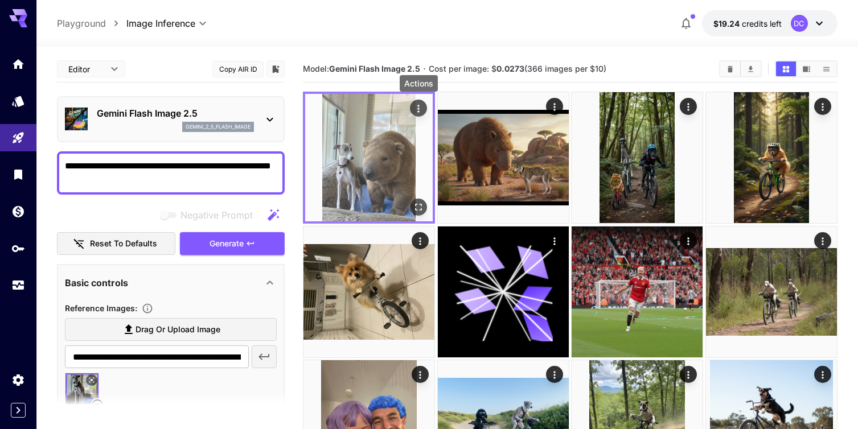
click at [418, 108] on icon "Actions" at bounding box center [419, 108] width 2 height 7
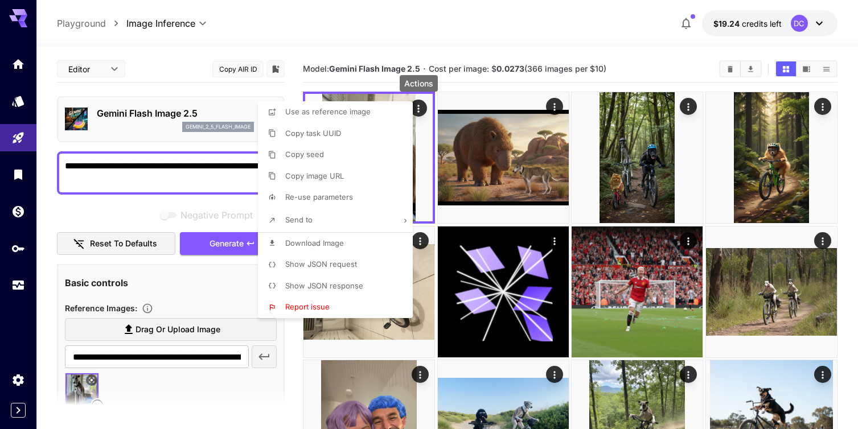
click at [333, 242] on span "Download Image" at bounding box center [314, 243] width 59 height 9
click at [554, 109] on div at bounding box center [429, 214] width 858 height 429
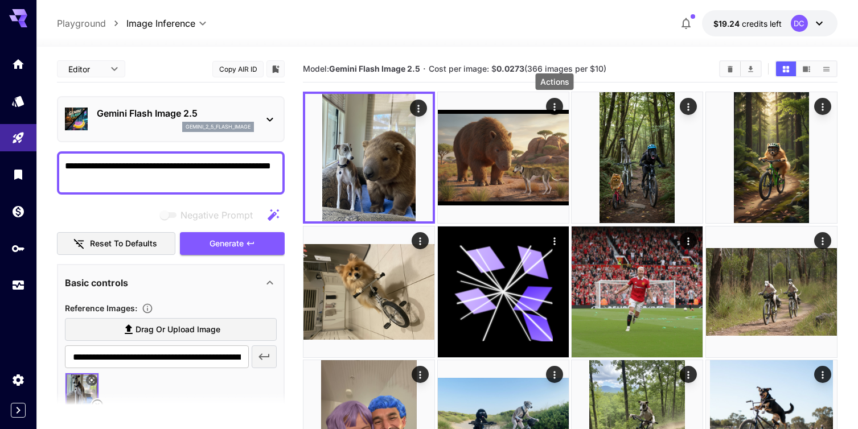
click at [554, 109] on icon "Actions" at bounding box center [554, 106] width 2 height 7
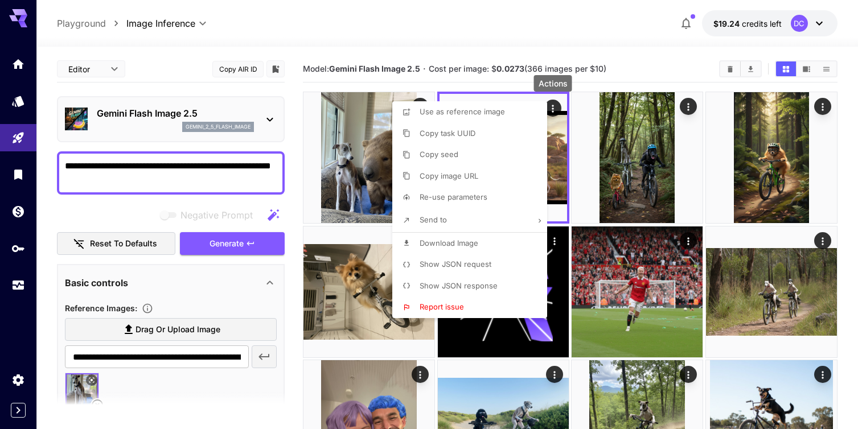
click at [473, 244] on span "Download Image" at bounding box center [449, 243] width 59 height 9
click at [364, 30] on div at bounding box center [429, 214] width 858 height 429
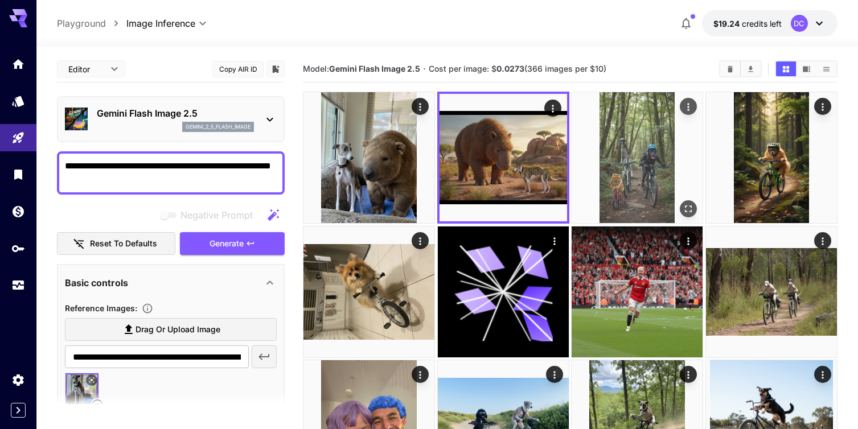
click at [688, 208] on icon "Open in fullscreen" at bounding box center [688, 208] width 11 height 11
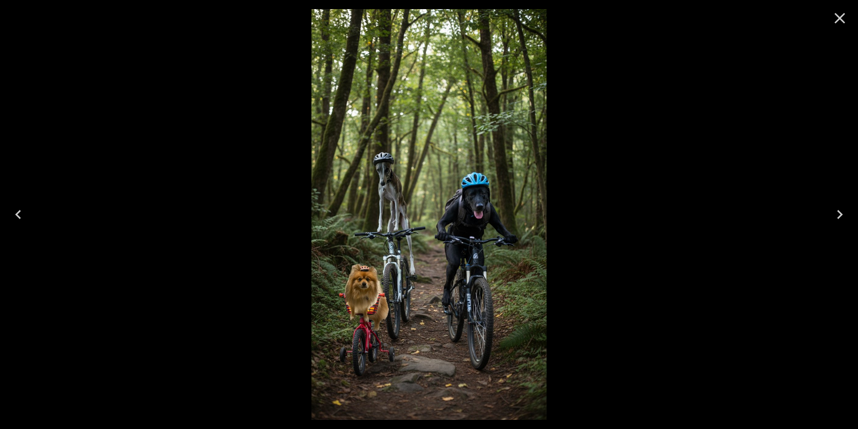
click at [839, 18] on icon "Close" at bounding box center [840, 18] width 11 height 11
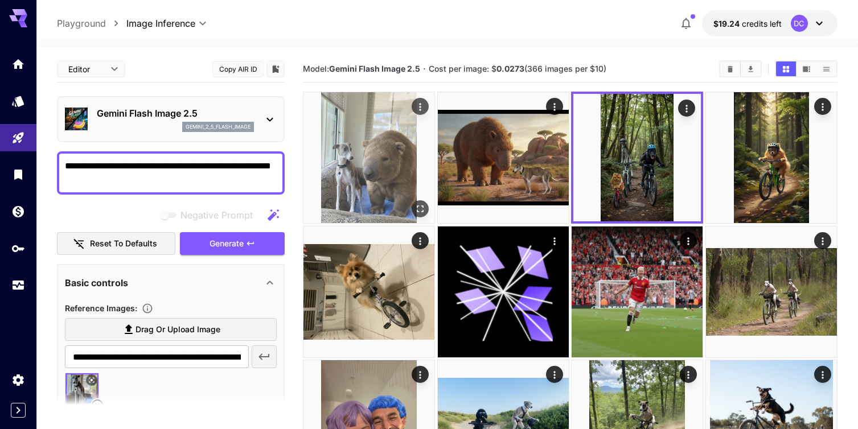
click at [337, 174] on img at bounding box center [368, 157] width 131 height 131
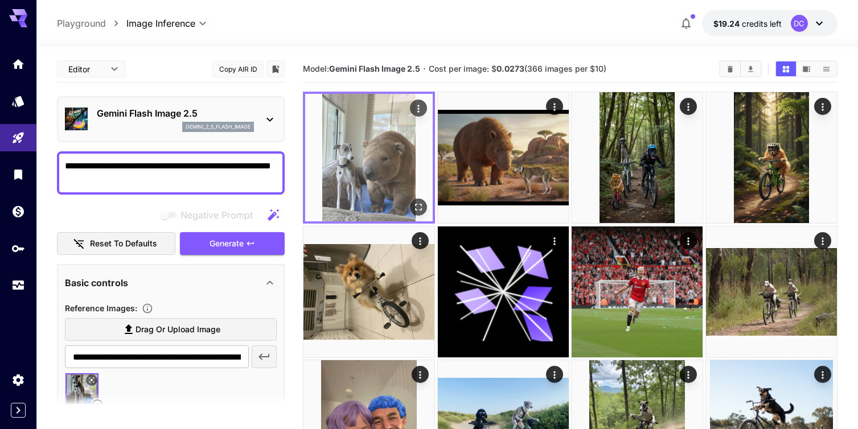
click at [337, 174] on img at bounding box center [369, 158] width 128 height 128
click at [417, 208] on icon "Open in fullscreen" at bounding box center [418, 207] width 11 height 11
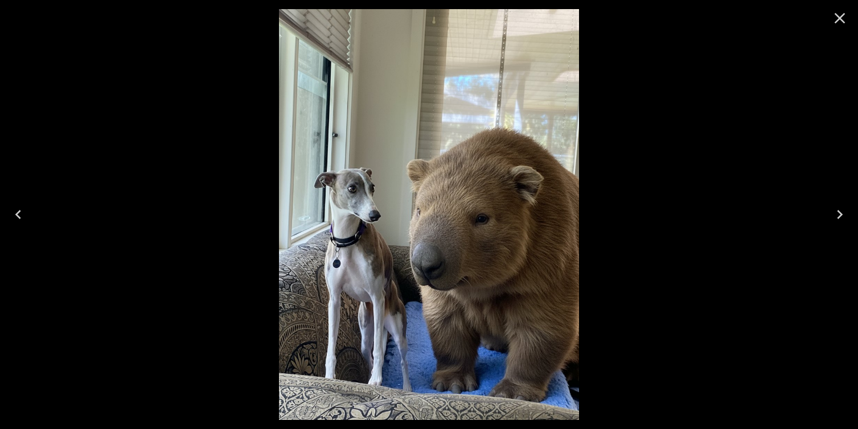
click at [841, 17] on icon "Close" at bounding box center [840, 18] width 11 height 11
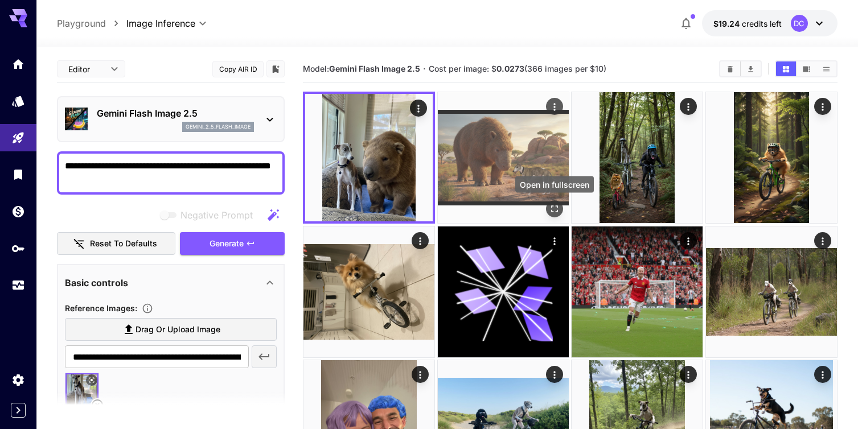
click at [553, 211] on icon "Open in fullscreen" at bounding box center [554, 208] width 11 height 11
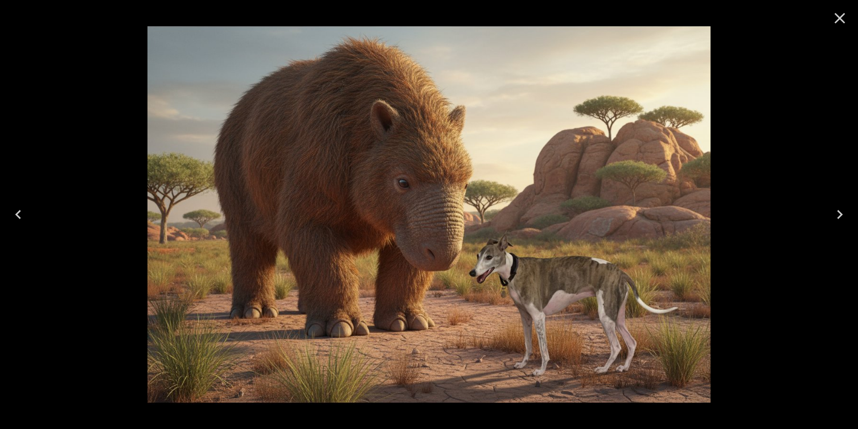
click at [840, 18] on icon "Close" at bounding box center [840, 18] width 11 height 11
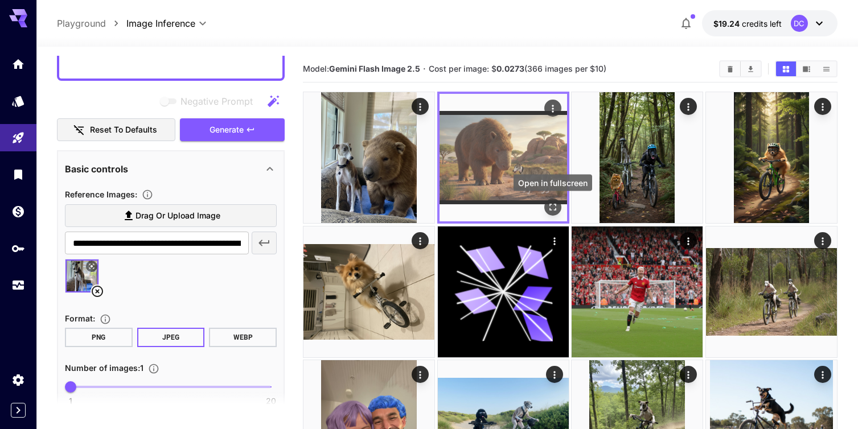
click at [551, 209] on icon "Open in fullscreen" at bounding box center [552, 207] width 7 height 7
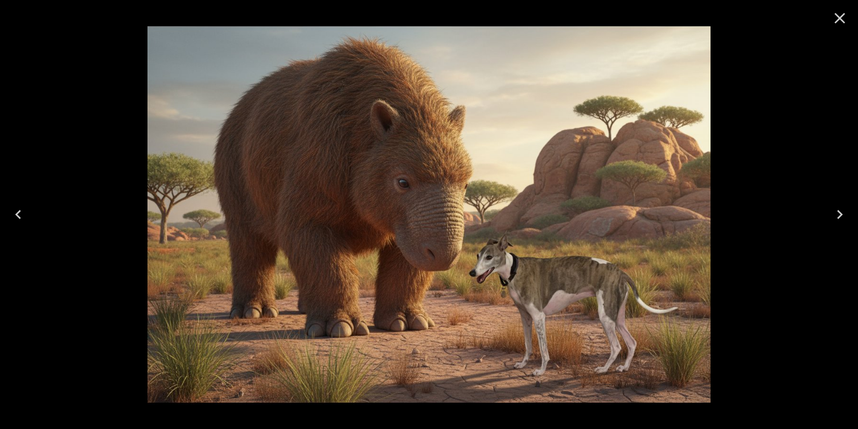
click at [842, 15] on icon "Close" at bounding box center [840, 18] width 11 height 11
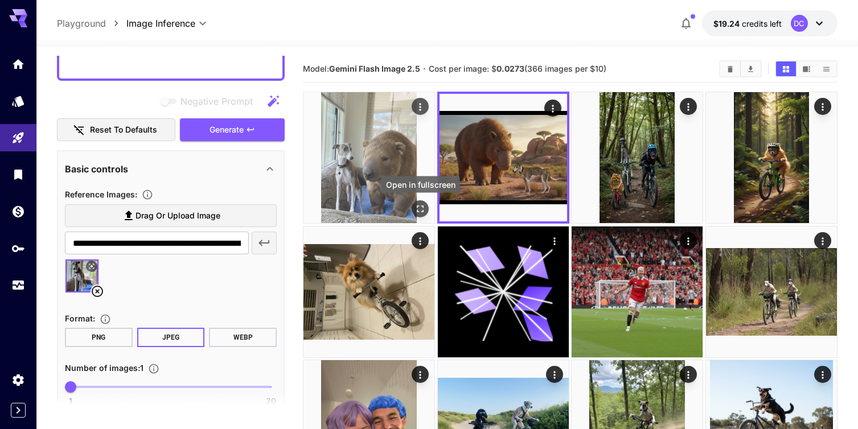
click at [420, 212] on icon "Open in fullscreen" at bounding box center [419, 208] width 11 height 11
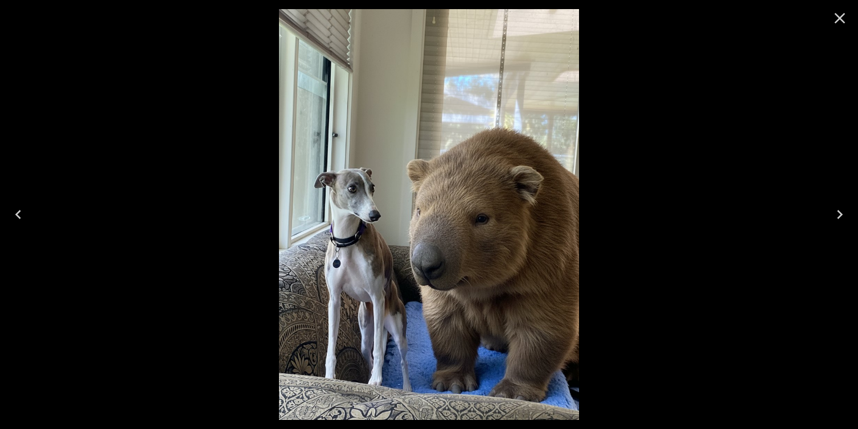
click at [839, 15] on icon "Close" at bounding box center [840, 18] width 18 height 18
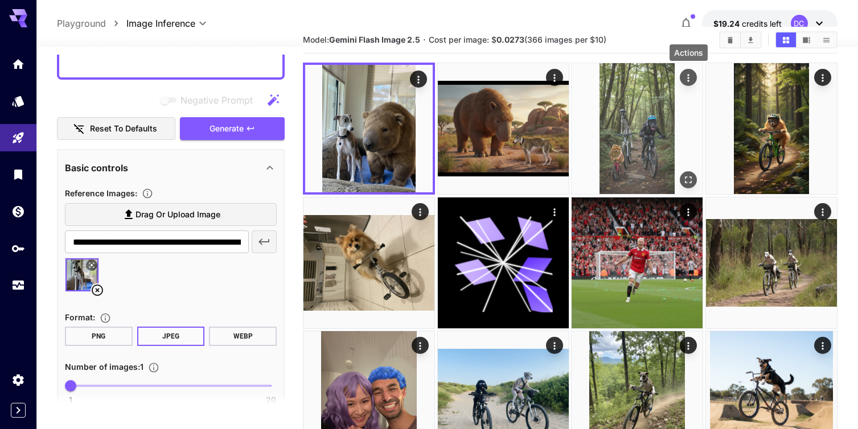
scroll to position [45, 0]
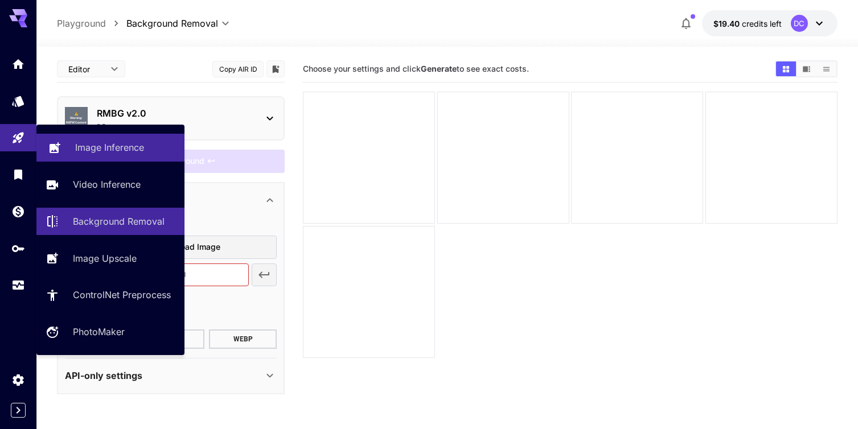
click at [127, 152] on p "Image Inference" at bounding box center [109, 148] width 69 height 14
type input "**********"
